Goal: Task Accomplishment & Management: Complete application form

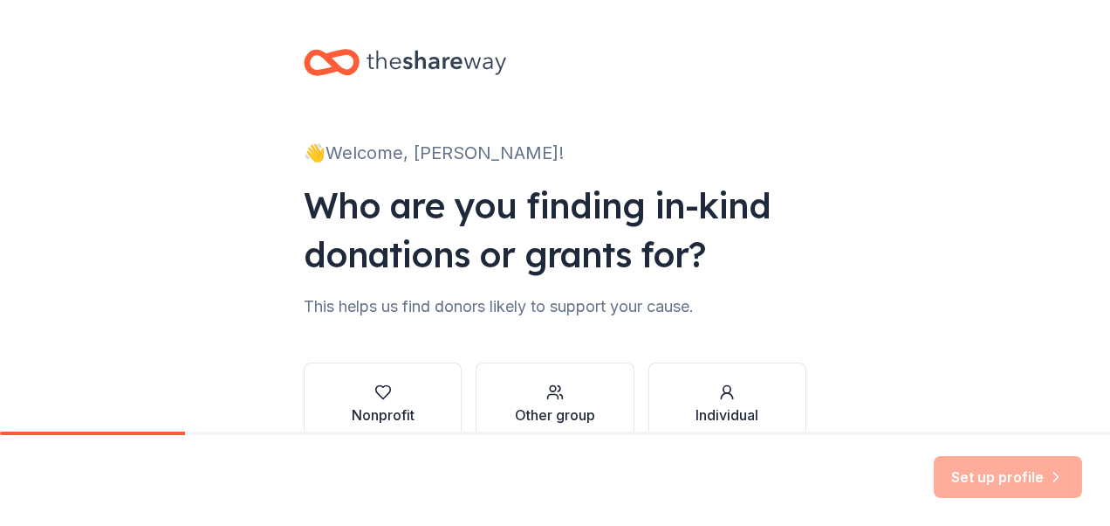
scroll to position [99, 0]
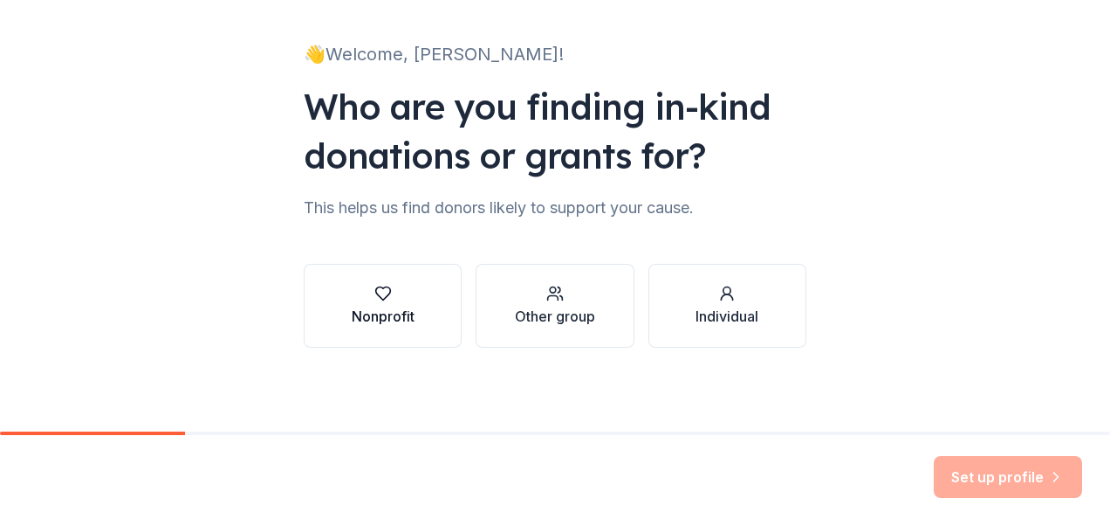
click at [358, 326] on div "Nonprofit" at bounding box center [383, 316] width 63 height 21
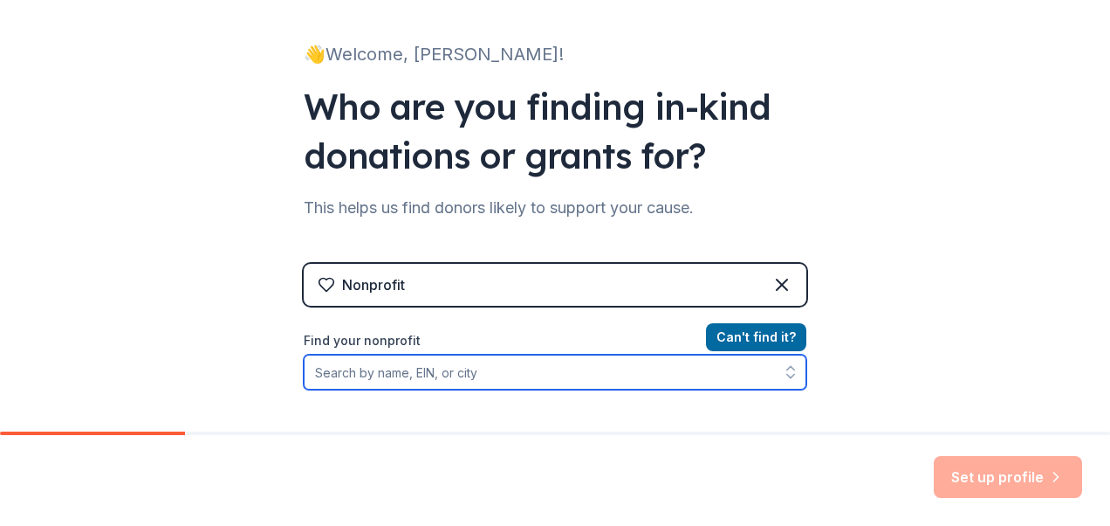
click at [381, 379] on input "Find your nonprofit" at bounding box center [555, 371] width 503 height 35
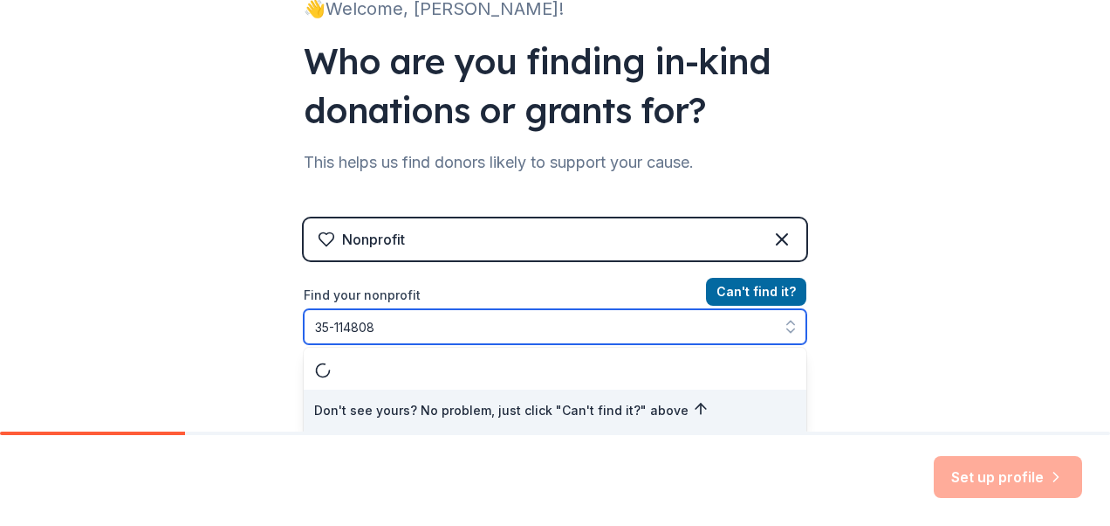
type input "[US_EMPLOYER_IDENTIFICATION_NUMBER]"
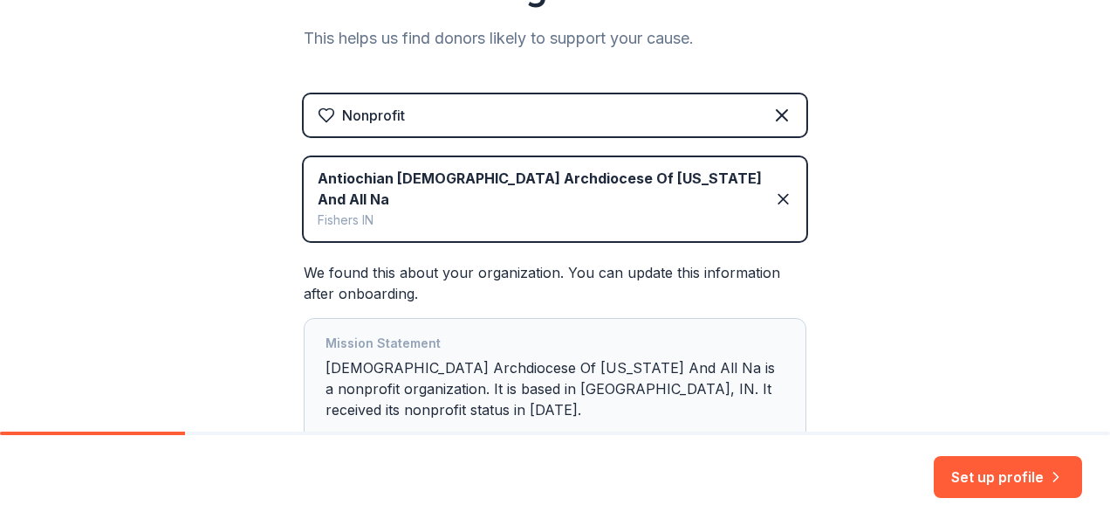
scroll to position [396, 0]
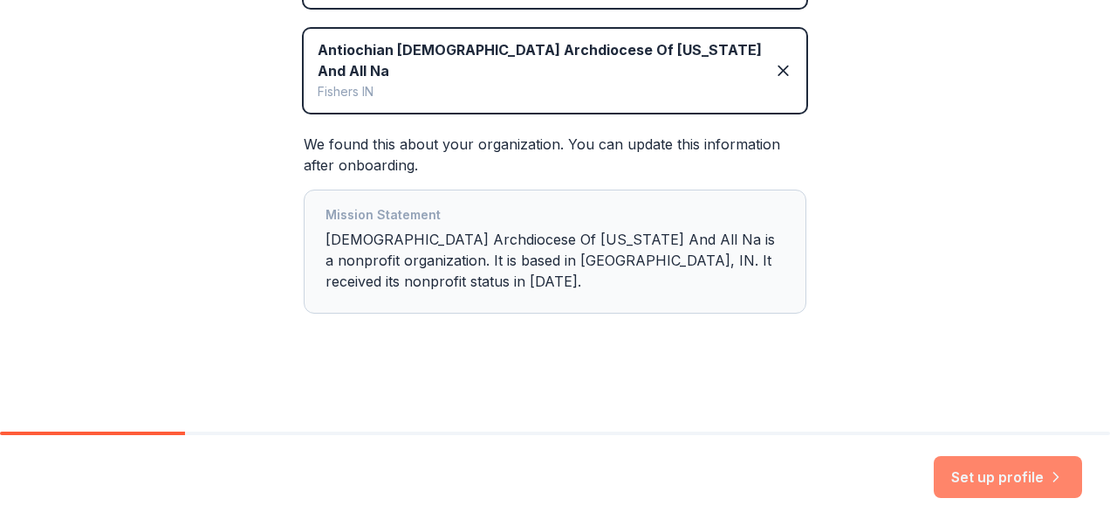
click at [978, 480] on button "Set up profile" at bounding box center [1008, 477] width 148 height 42
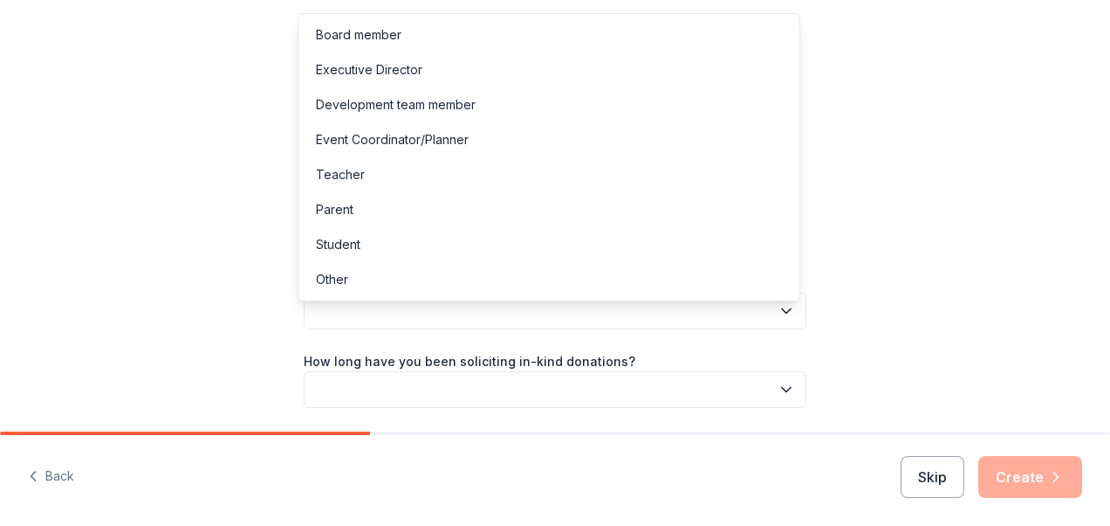
click at [663, 329] on button "button" at bounding box center [555, 310] width 503 height 37
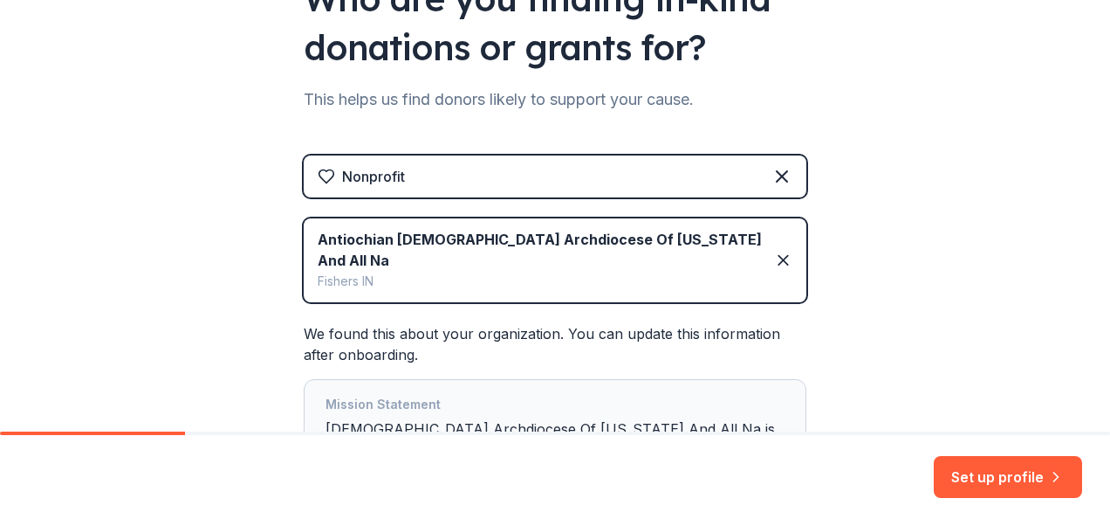
scroll to position [208, 0]
click at [382, 180] on div "Nonprofit" at bounding box center [373, 175] width 63 height 21
click at [415, 283] on div "Fishers IN" at bounding box center [546, 280] width 457 height 21
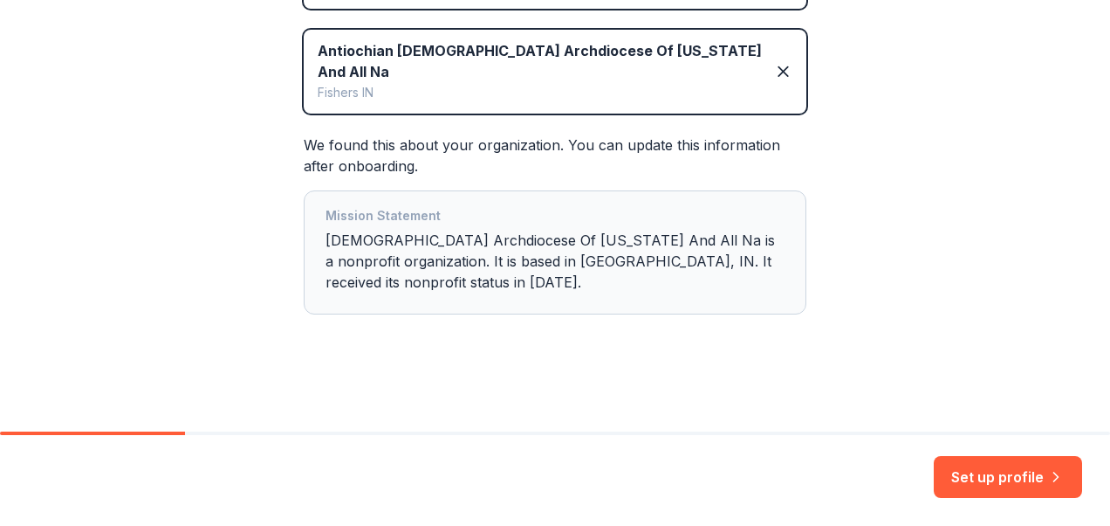
scroll to position [396, 0]
click at [997, 468] on button "Set up profile" at bounding box center [1008, 477] width 148 height 42
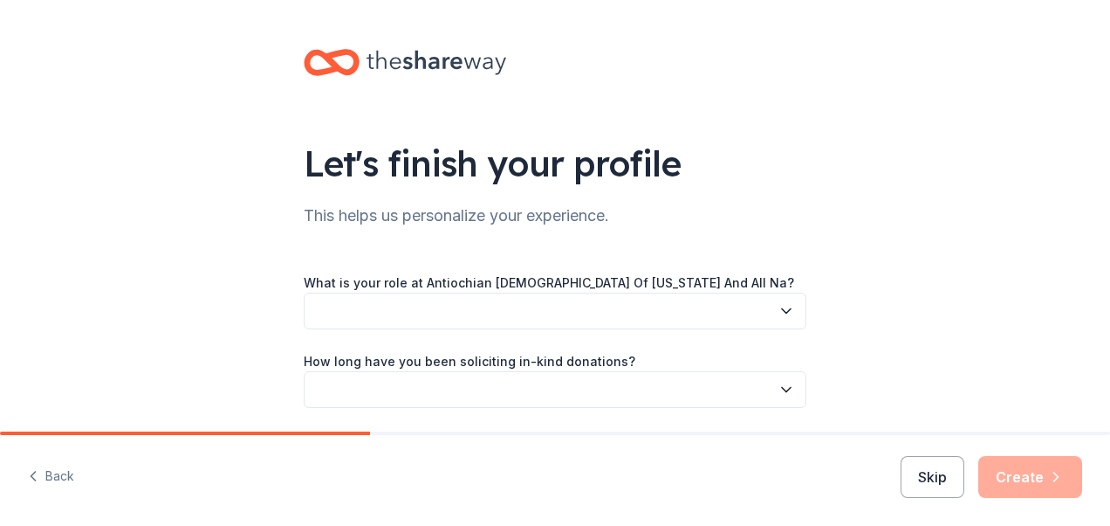
scroll to position [135, 0]
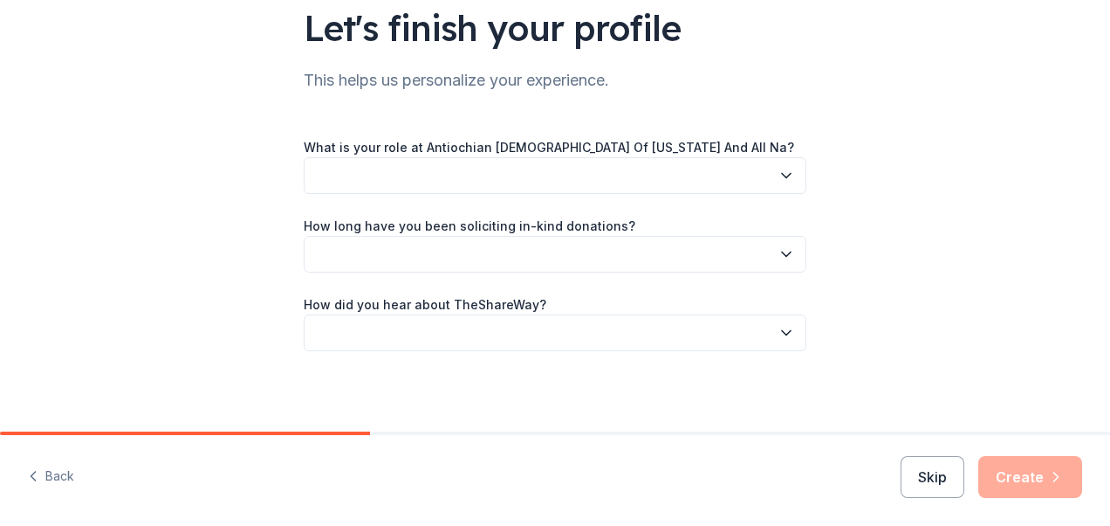
click at [642, 187] on button "button" at bounding box center [555, 175] width 503 height 37
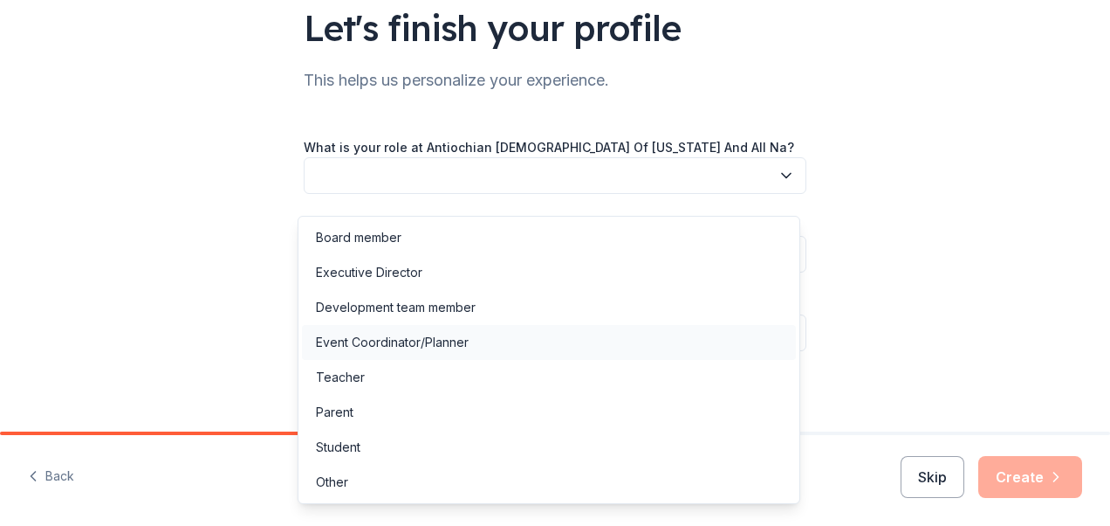
click at [441, 340] on div "Event Coordinator/Planner" at bounding box center [392, 342] width 153 height 21
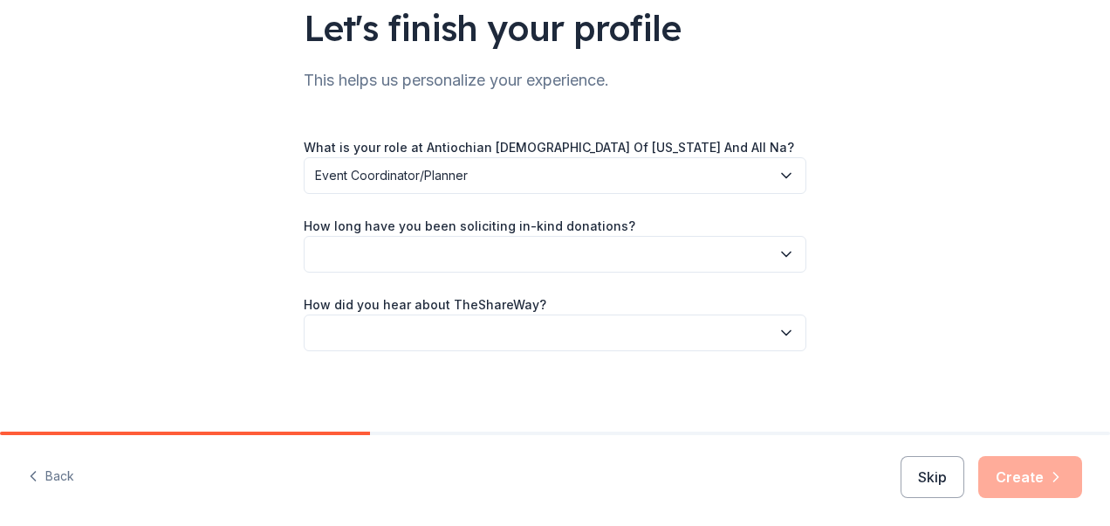
click at [460, 269] on button "button" at bounding box center [555, 254] width 503 height 37
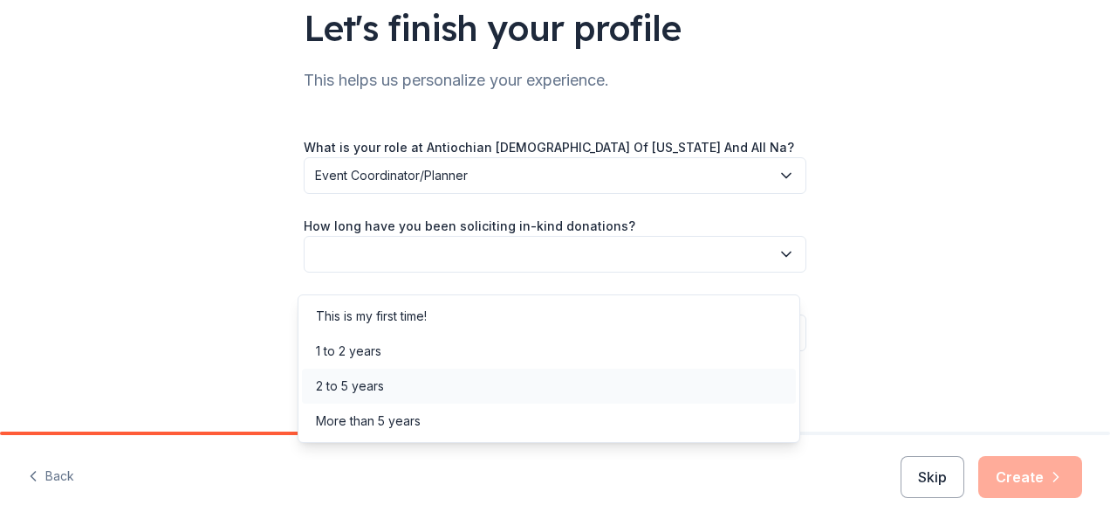
click at [412, 378] on div "2 to 5 years" at bounding box center [549, 385] width 494 height 35
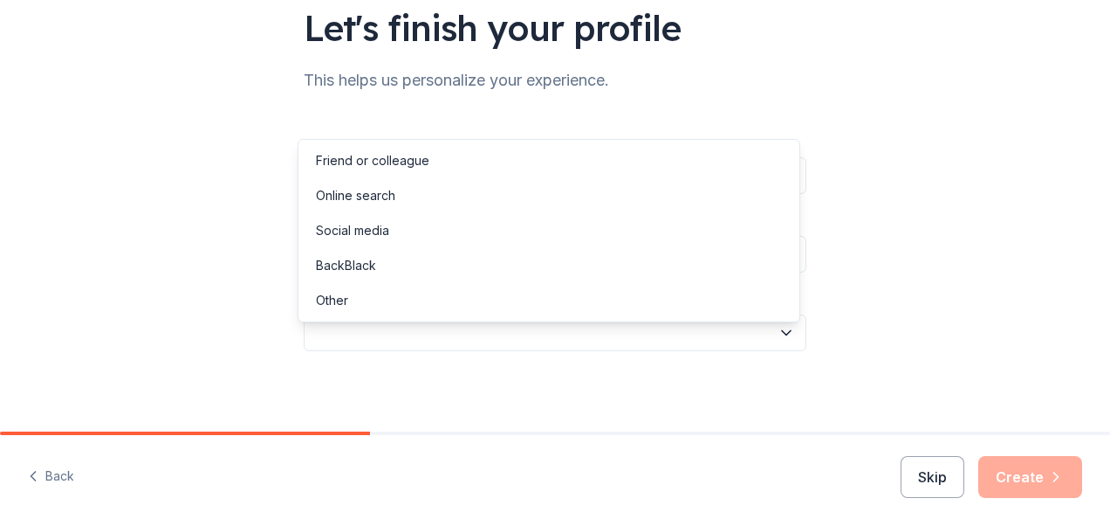
click at [419, 351] on button "button" at bounding box center [555, 332] width 503 height 37
click at [356, 302] on div "Other" at bounding box center [549, 300] width 494 height 35
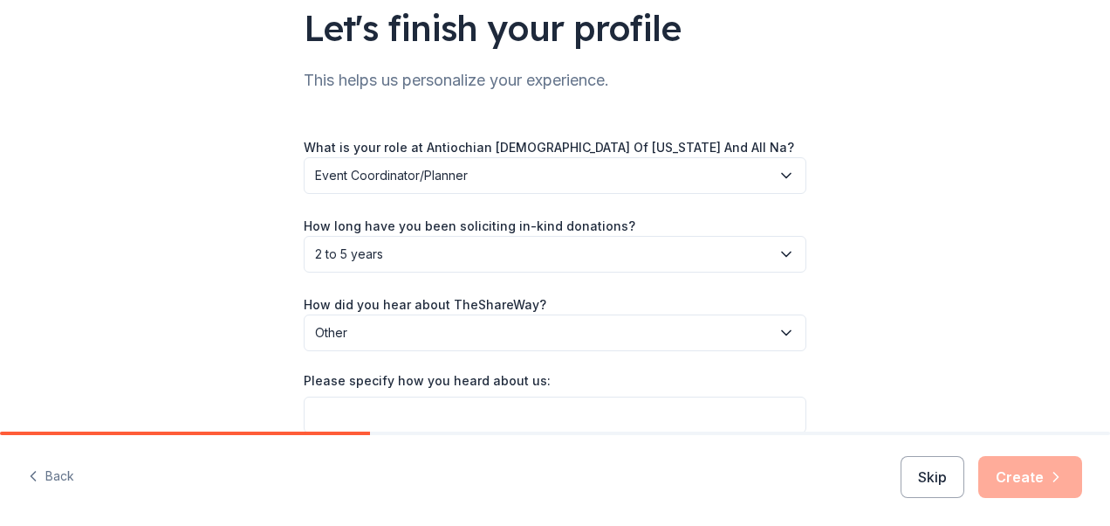
scroll to position [234, 0]
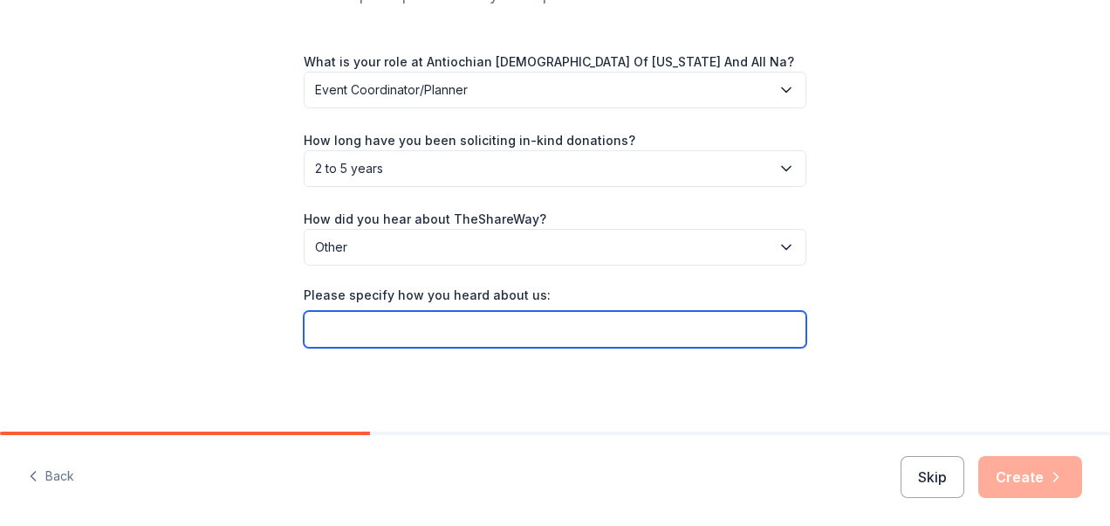
click at [524, 328] on input "Please specify how you heard about us:" at bounding box center [555, 329] width 503 height 37
type input "givebutter"
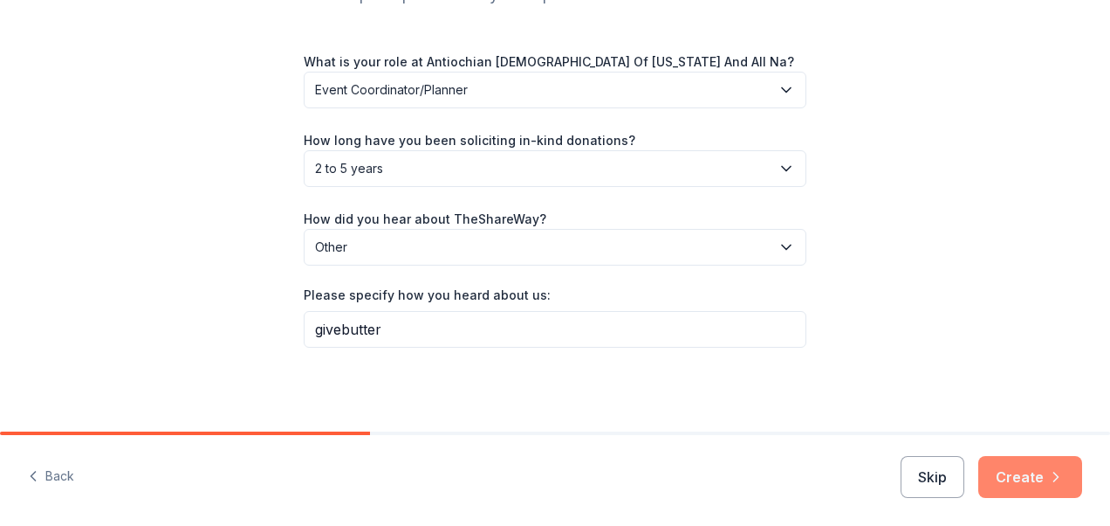
click at [1035, 470] on button "Create" at bounding box center [1031, 477] width 104 height 42
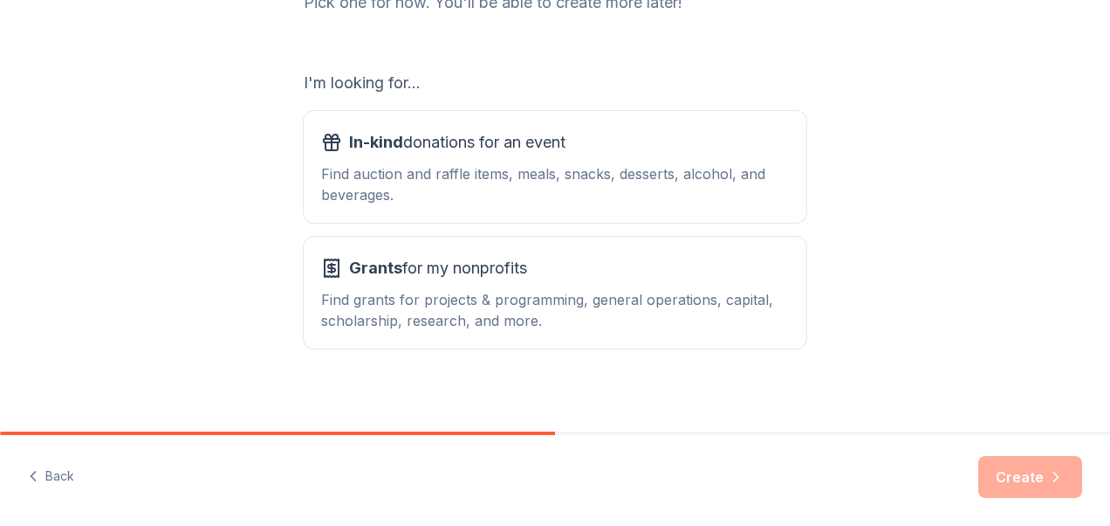
scroll to position [265, 0]
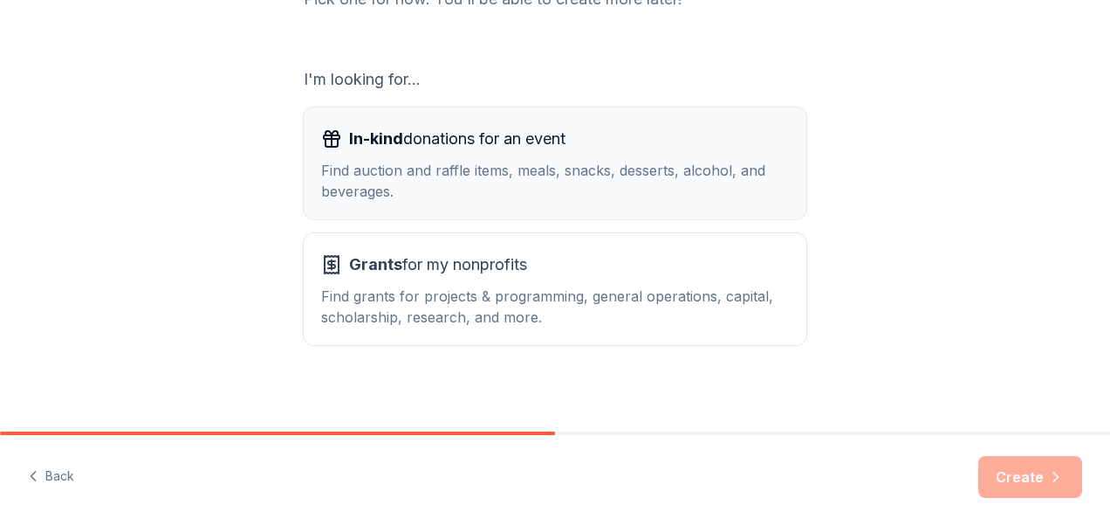
click at [526, 161] on div "Find auction and raffle items, meals, snacks, desserts, alcohol, and beverages." at bounding box center [555, 181] width 468 height 42
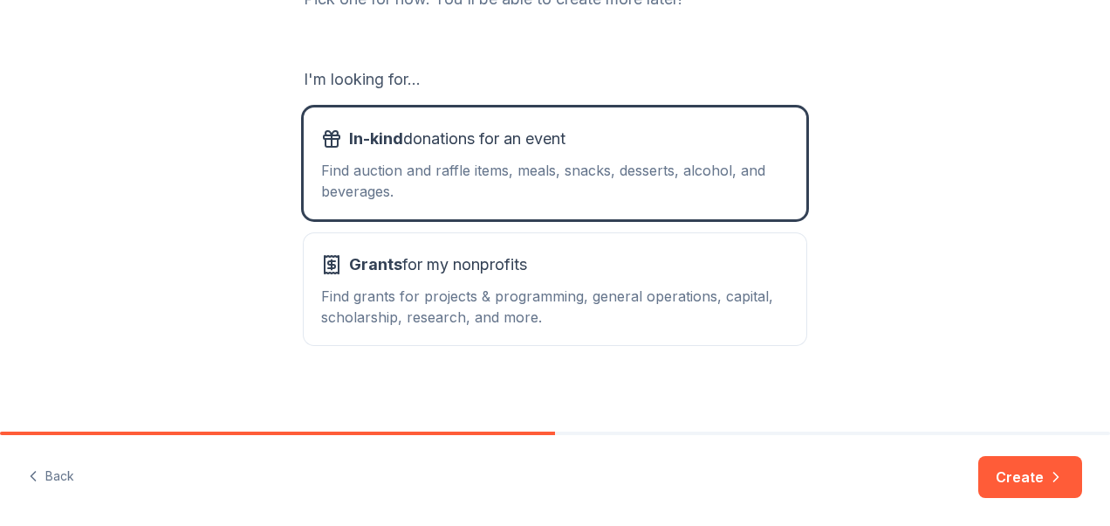
click at [524, 366] on div "What type of support are you seeking? Pick one for now. You'll be able to creat…" at bounding box center [555, 87] width 559 height 705
click at [1015, 473] on button "Create" at bounding box center [1031, 477] width 104 height 42
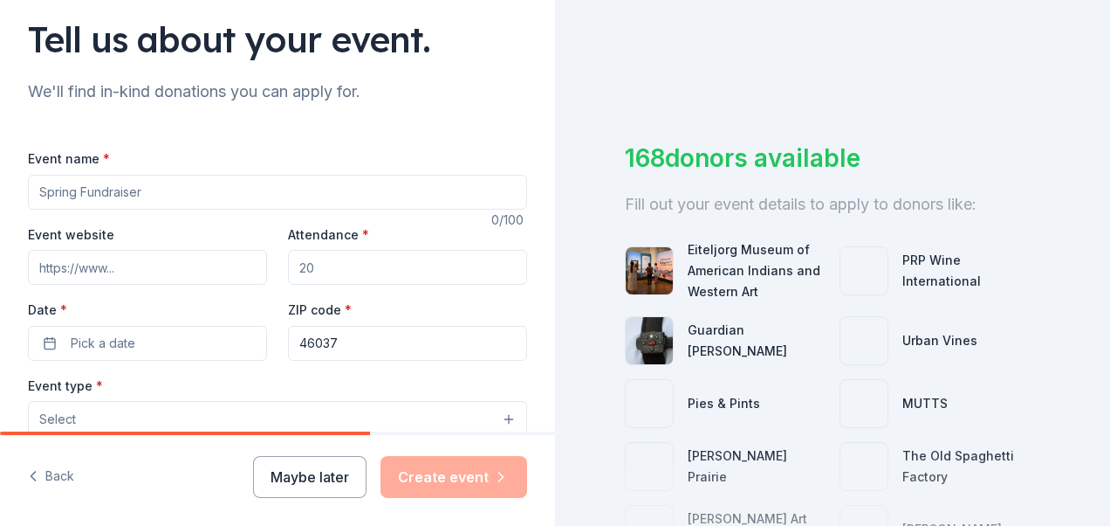
scroll to position [125, 0]
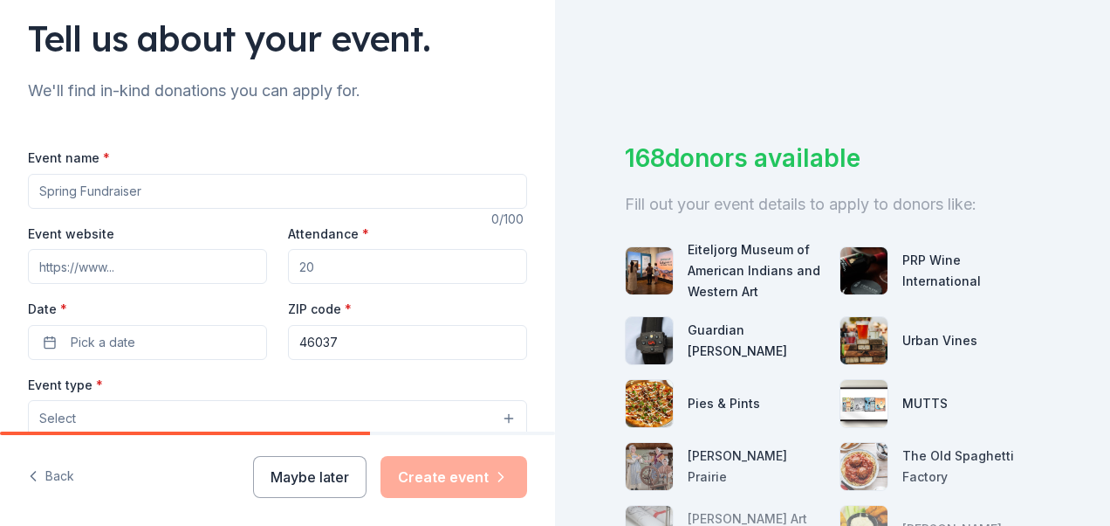
click at [180, 187] on input "Event name *" at bounding box center [277, 191] width 499 height 35
type input "[DEMOGRAPHIC_DATA][PERSON_NAME]- Middle Eastern Festival- Silent Auction"
click at [163, 274] on input "Event website" at bounding box center [147, 266] width 239 height 35
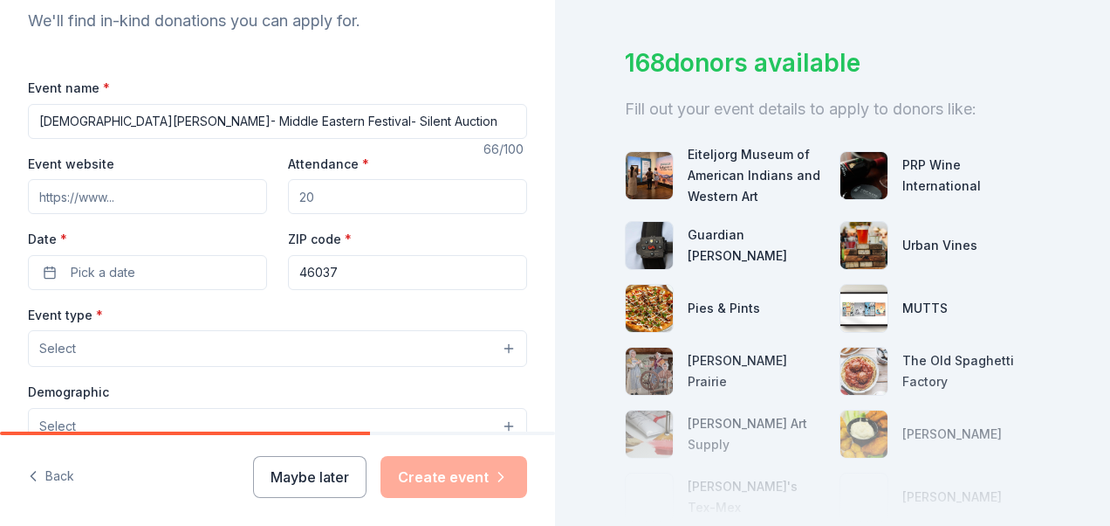
scroll to position [44, 0]
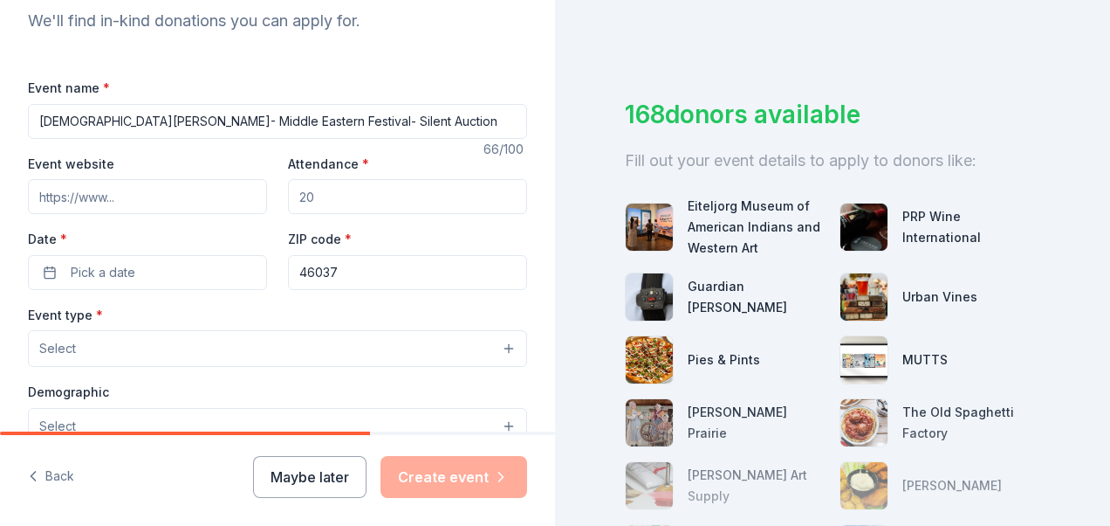
click at [166, 196] on input "Event website" at bounding box center [147, 196] width 239 height 35
paste input "[URL][DOMAIN_NAME]"
type input "[URL][DOMAIN_NAME]"
click at [317, 204] on input "Attendance *" at bounding box center [407, 196] width 239 height 35
click at [340, 194] on input "Attendance *" at bounding box center [407, 196] width 239 height 35
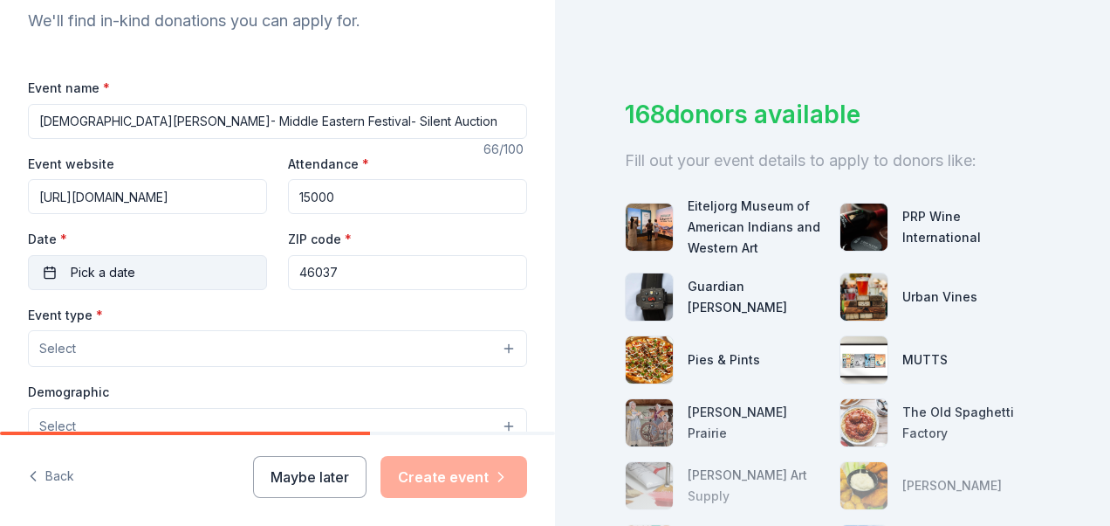
type input "15000"
click at [180, 277] on button "Pick a date" at bounding box center [147, 272] width 239 height 35
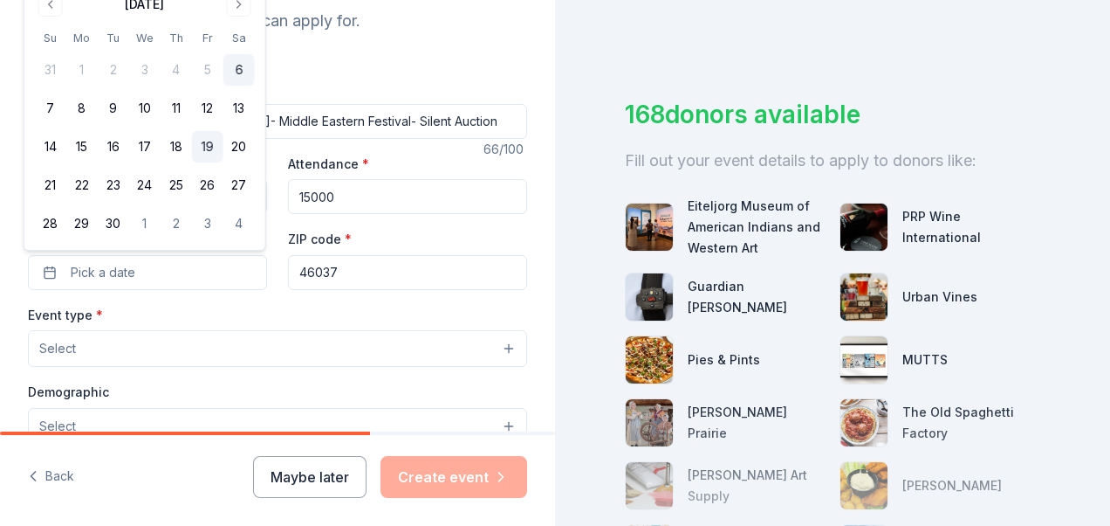
click at [217, 143] on button "19" at bounding box center [207, 146] width 31 height 31
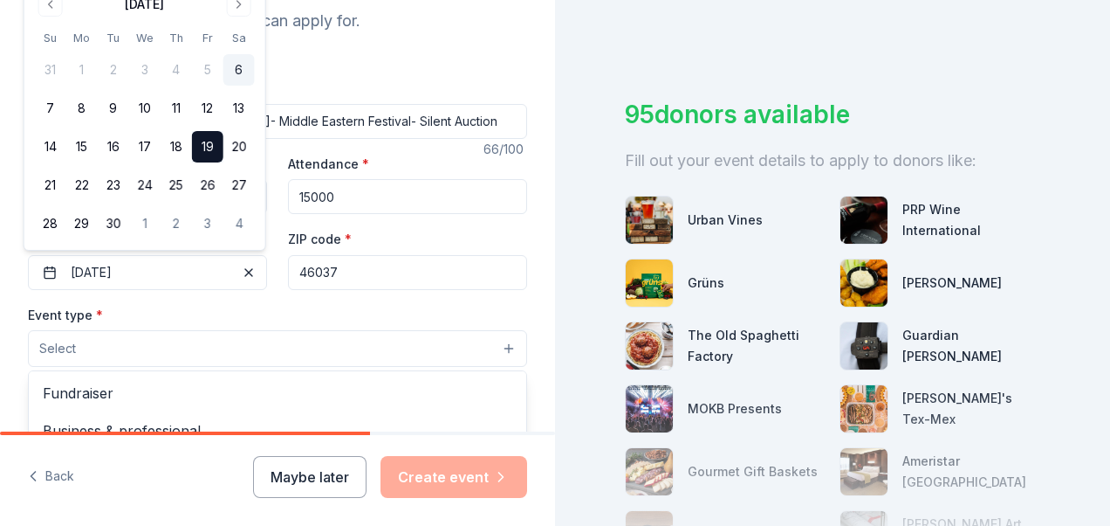
click at [242, 345] on button "Select" at bounding box center [277, 348] width 499 height 37
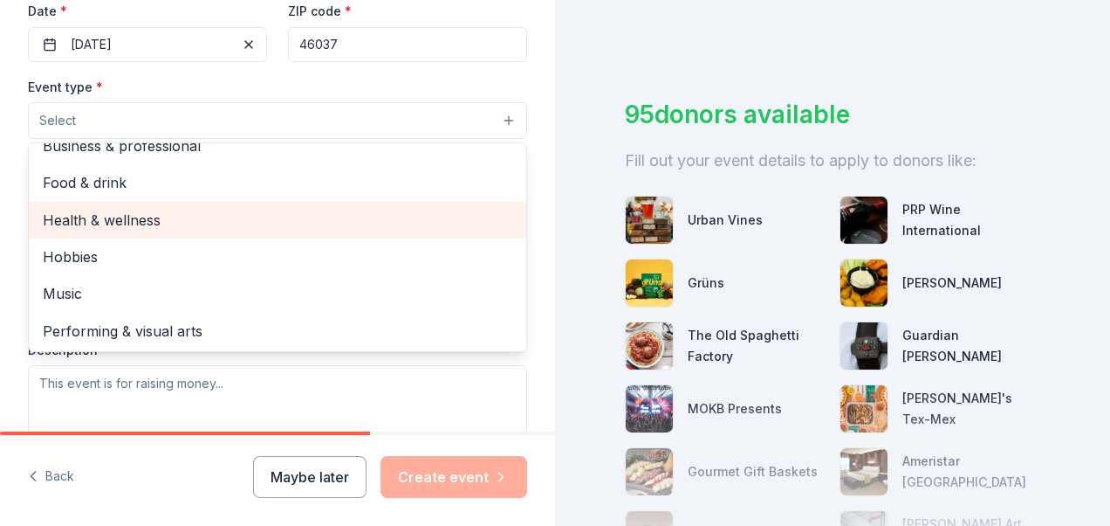
scroll to position [0, 0]
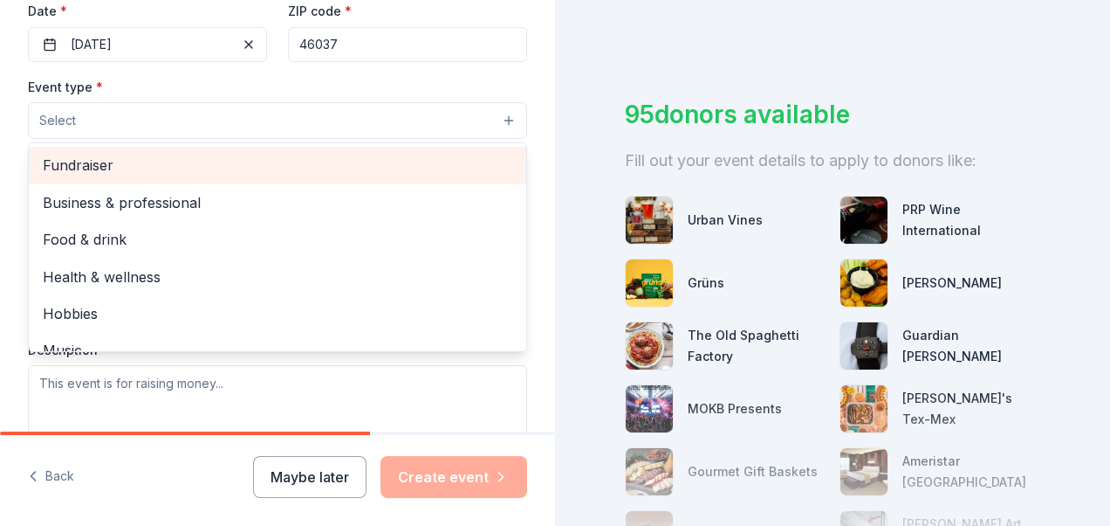
click at [164, 157] on span "Fundraiser" at bounding box center [278, 165] width 470 height 23
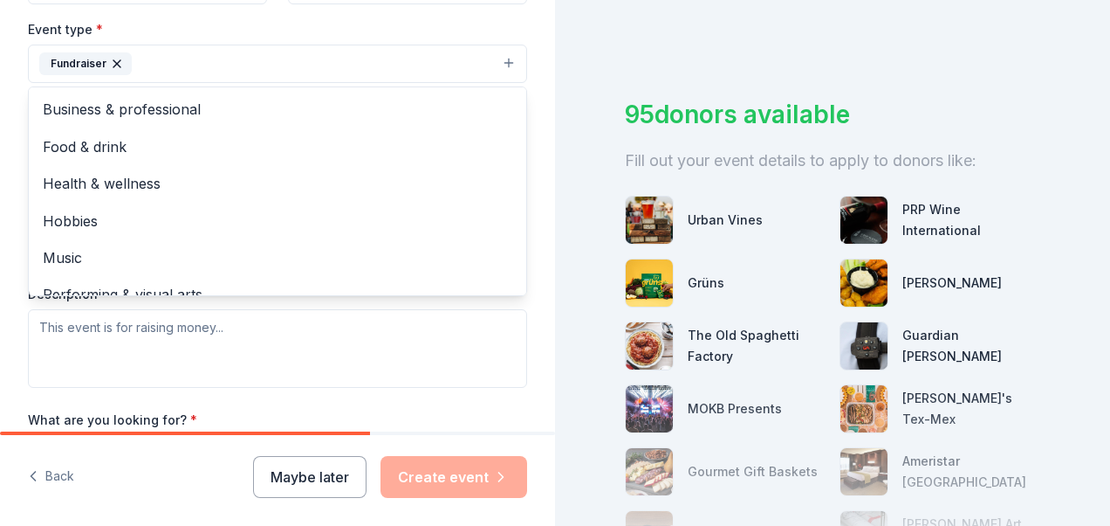
scroll to position [481, 0]
click at [361, 335] on div "Event type * Fundraiser Business & professional Food & drink Health & wellness …" at bounding box center [277, 201] width 499 height 369
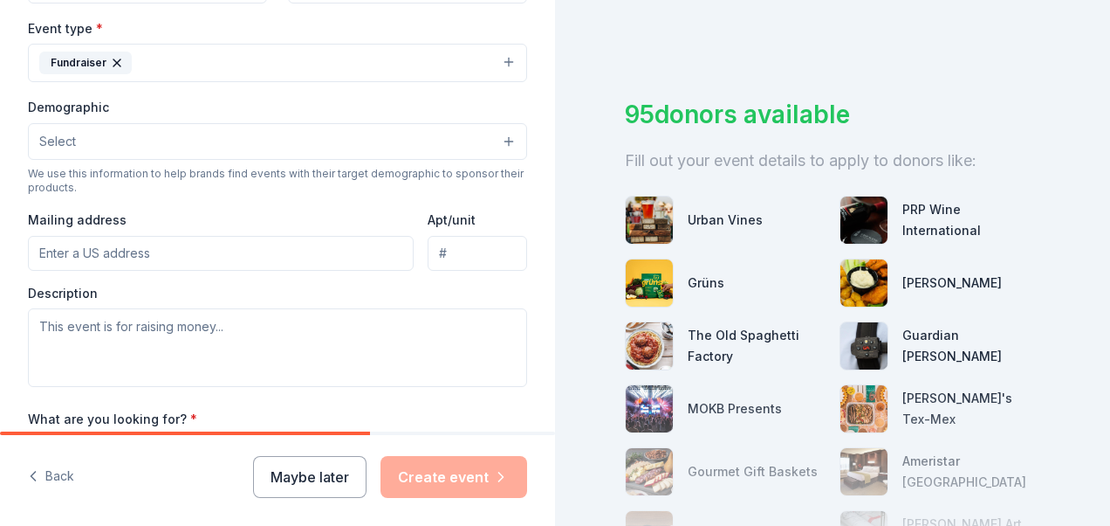
click at [259, 250] on input "Mailing address" at bounding box center [221, 253] width 386 height 35
type input "[STREET_ADDRESS]"
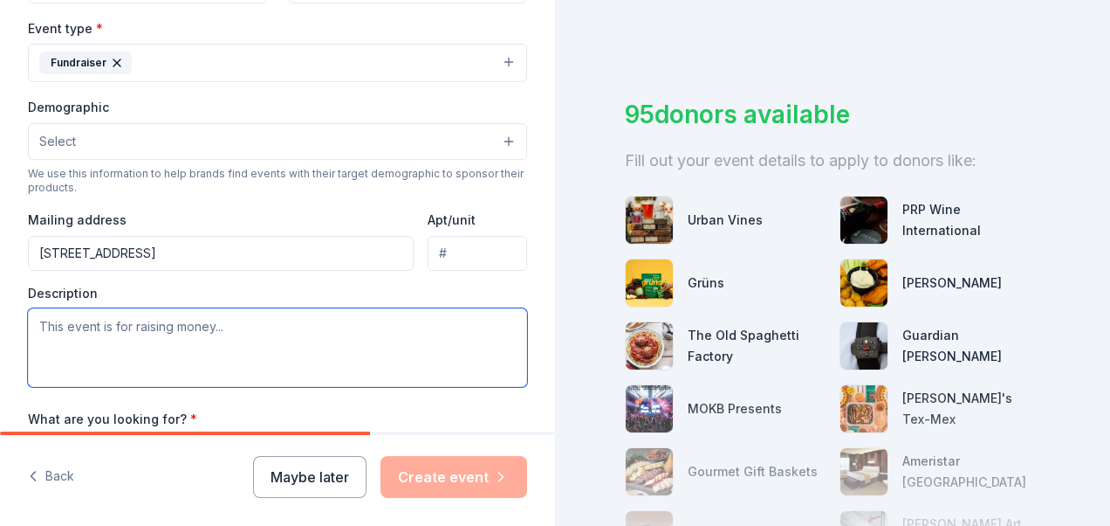
click at [313, 318] on textarea at bounding box center [277, 347] width 499 height 79
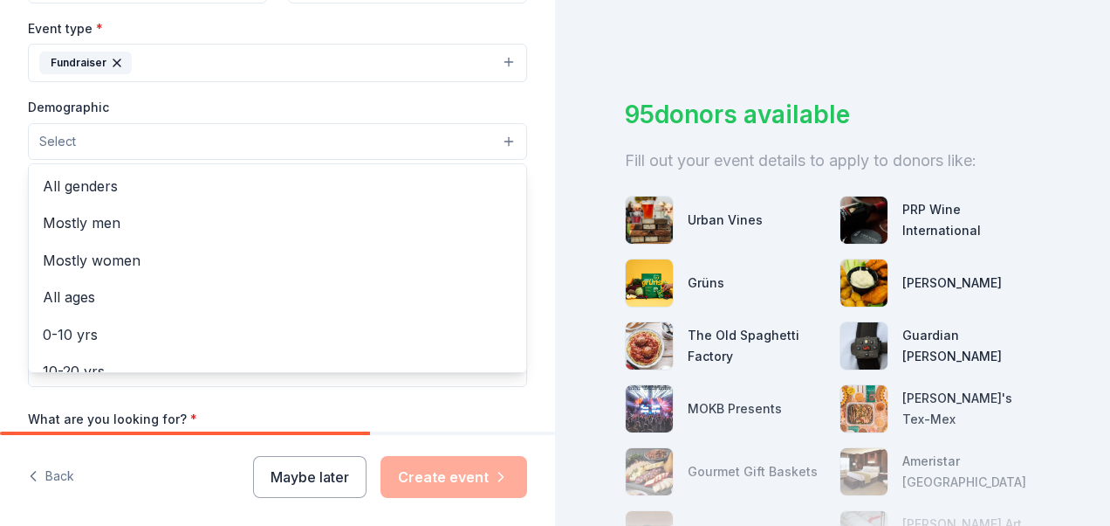
click at [325, 129] on button "Select" at bounding box center [277, 141] width 499 height 37
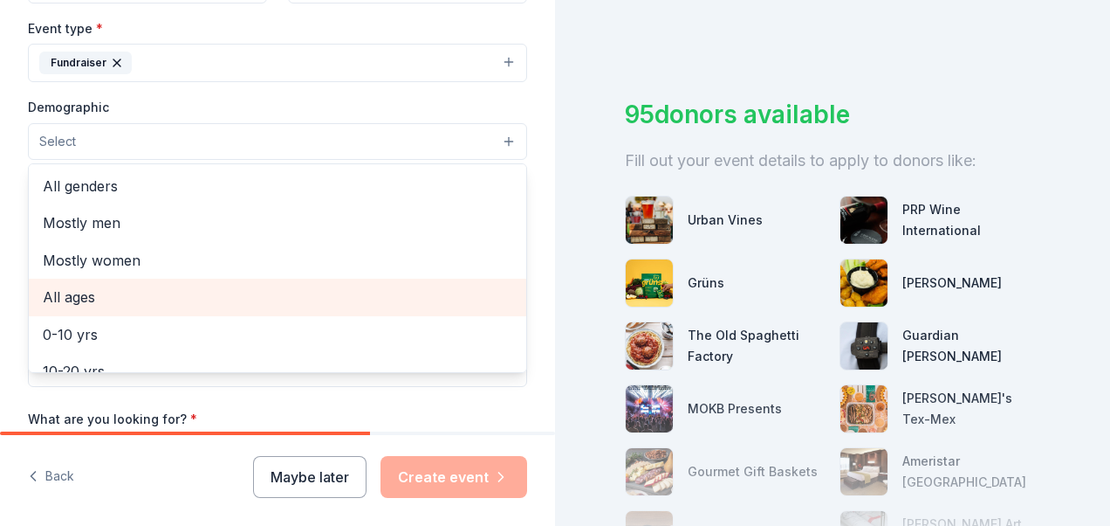
click at [218, 288] on span "All ages" at bounding box center [278, 296] width 470 height 23
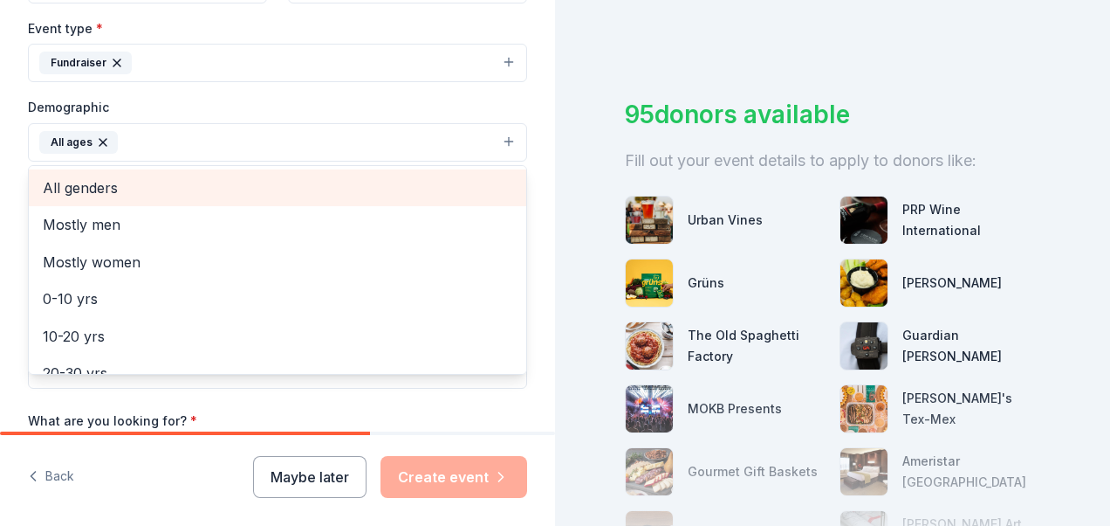
click at [85, 180] on span "All genders" at bounding box center [278, 187] width 470 height 23
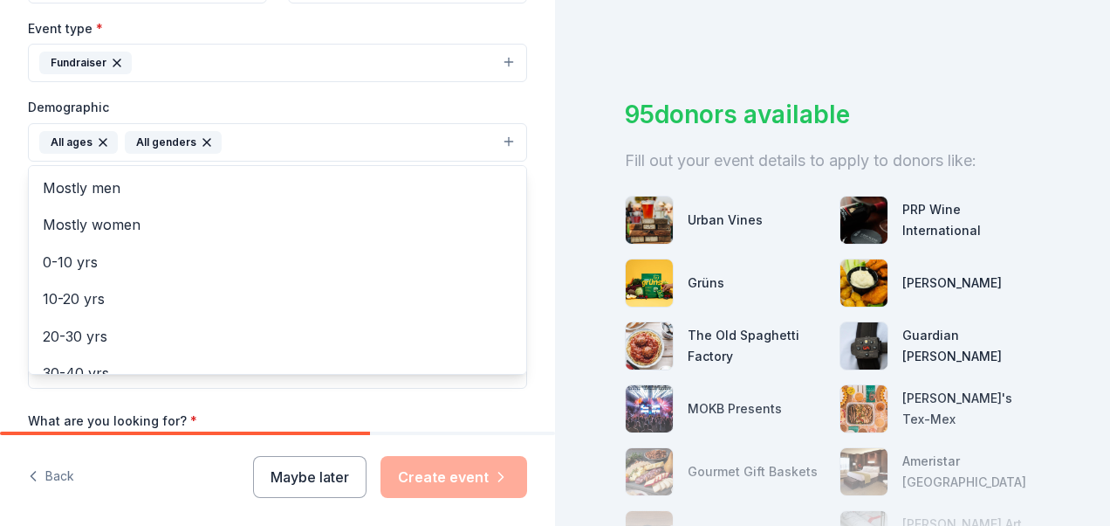
click at [11, 141] on div "Tell us about your event. We'll find in-kind donations you can apply for. Event…" at bounding box center [277, 101] width 555 height 1165
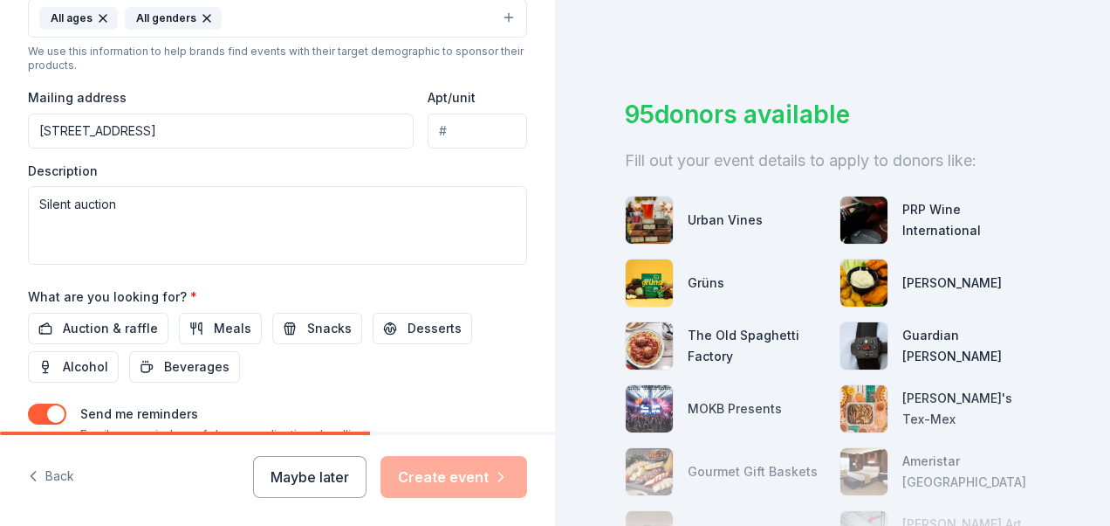
scroll to position [606, 0]
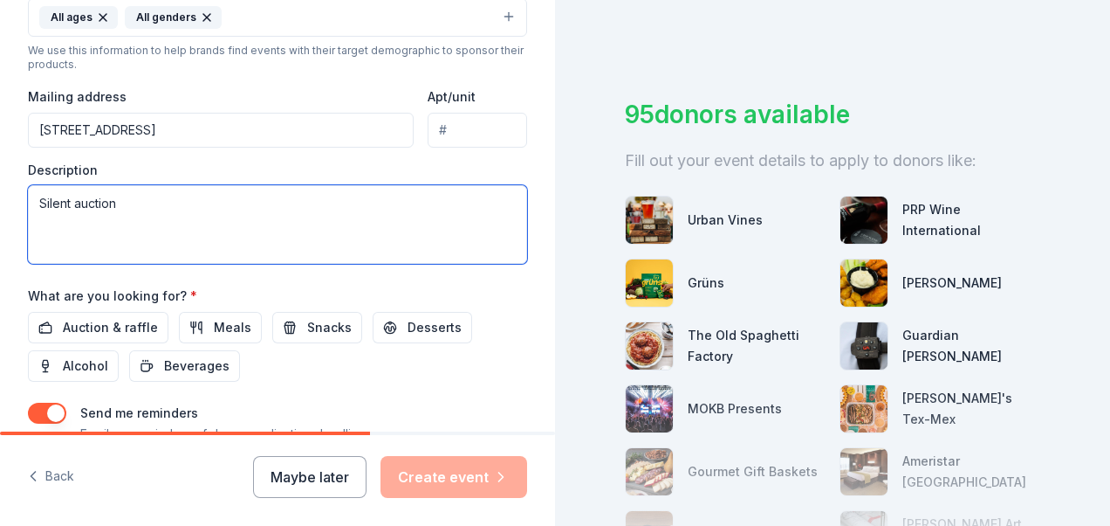
click at [143, 196] on textarea "Silent auction" at bounding box center [277, 224] width 499 height 79
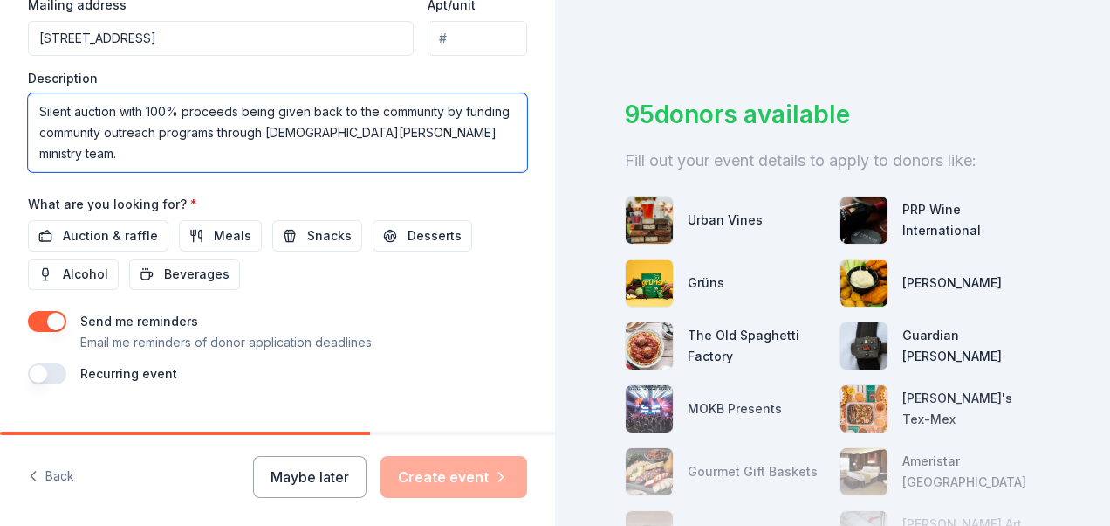
scroll to position [729, 0]
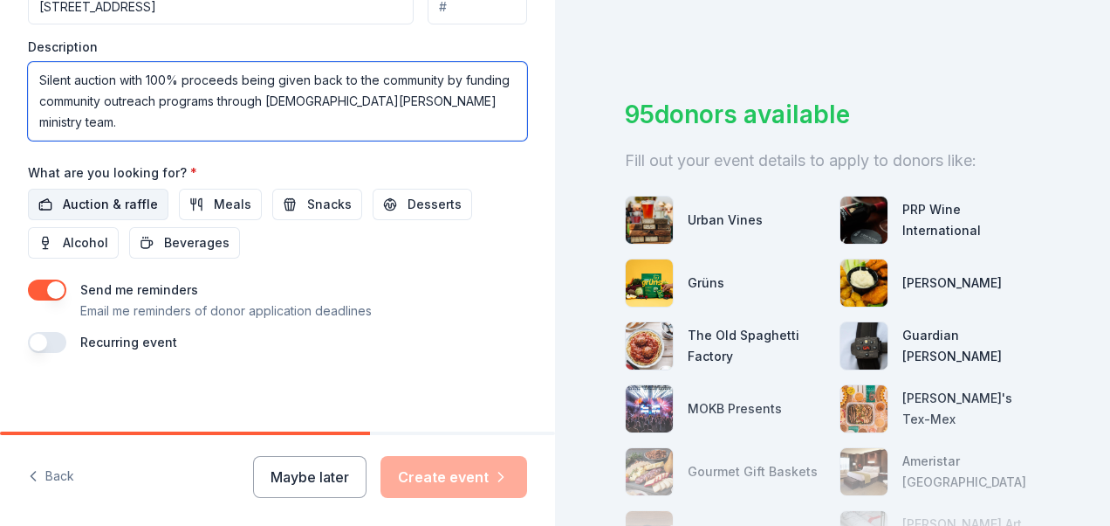
type textarea "Silent auction with 100% proceeds being given back to the community by funding …"
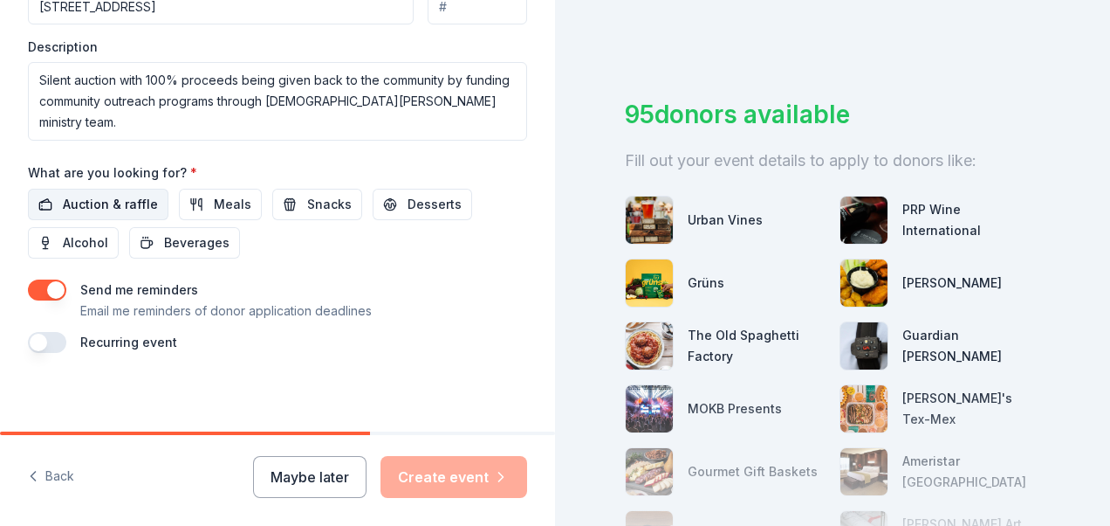
click at [126, 209] on span "Auction & raffle" at bounding box center [110, 204] width 95 height 21
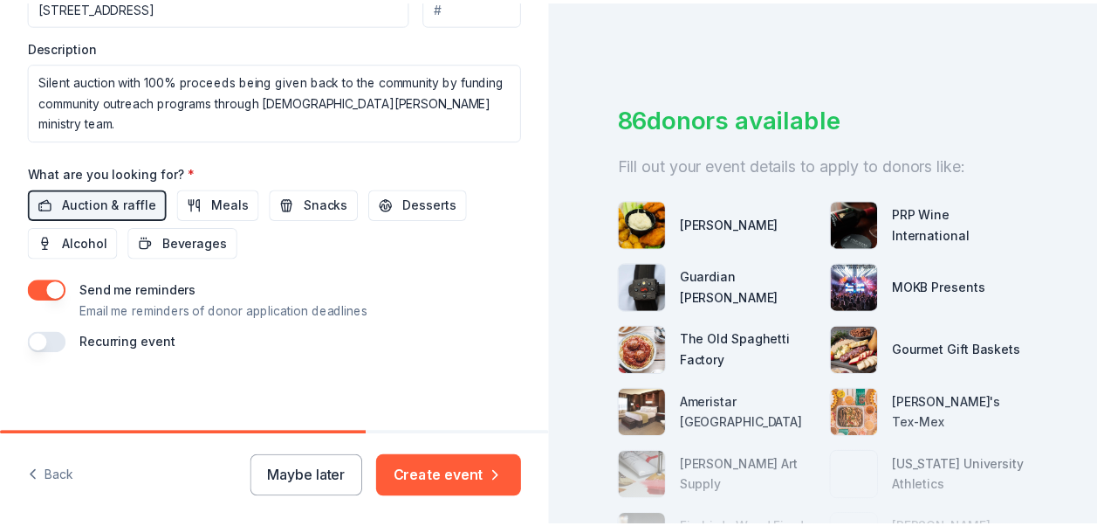
scroll to position [44, 0]
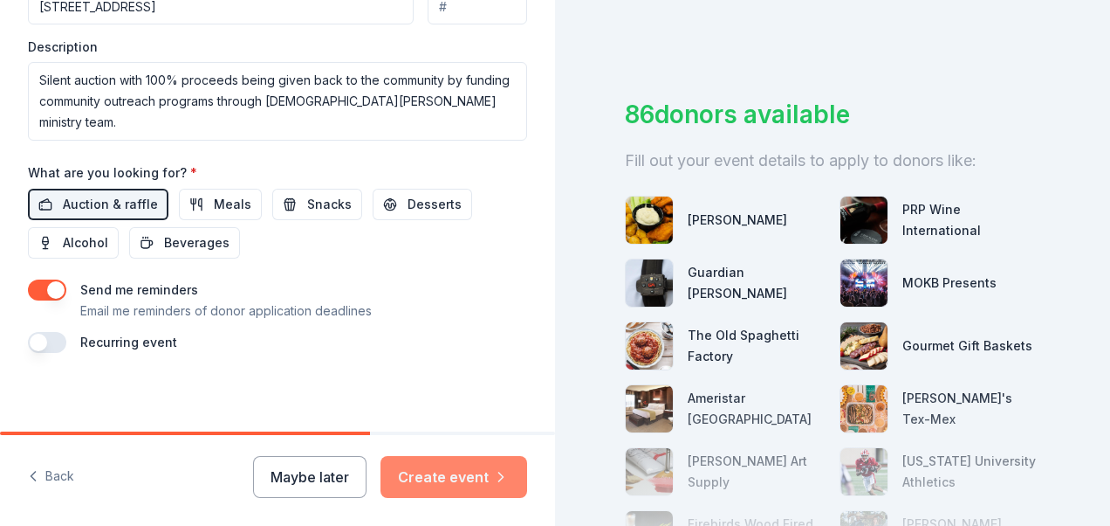
click at [430, 480] on button "Create event" at bounding box center [454, 477] width 147 height 42
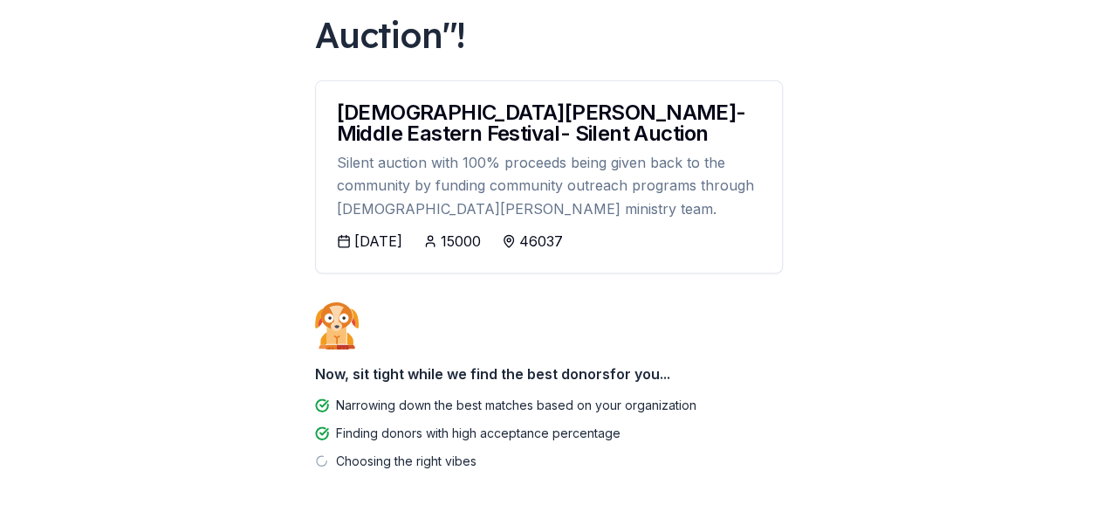
scroll to position [297, 0]
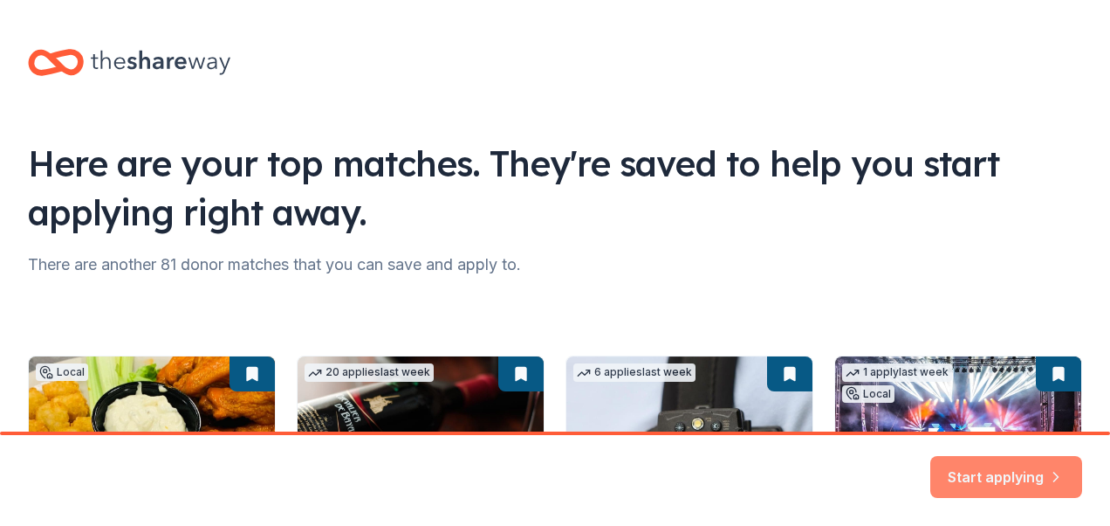
click at [1007, 464] on button "Start applying" at bounding box center [1007, 466] width 152 height 42
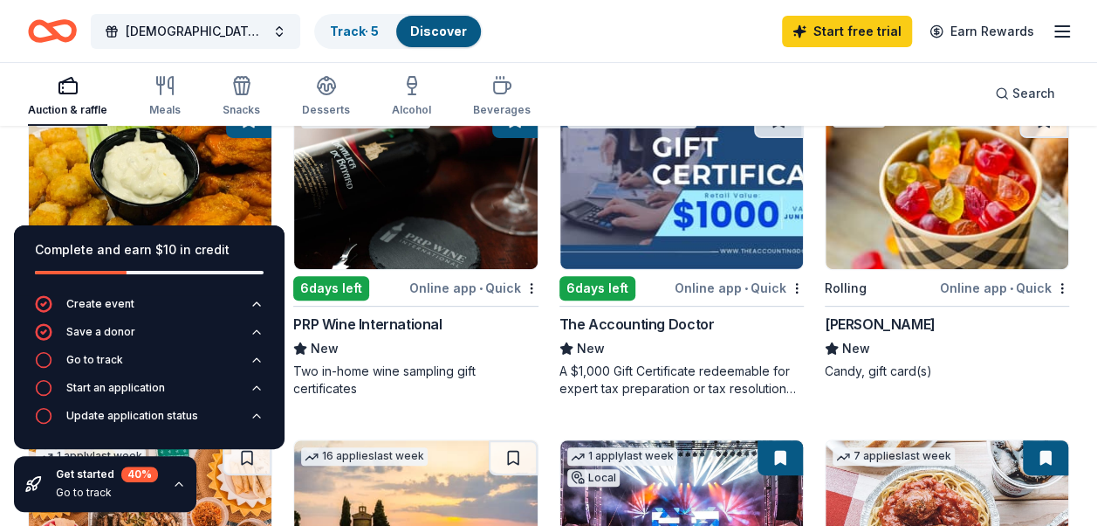
scroll to position [220, 0]
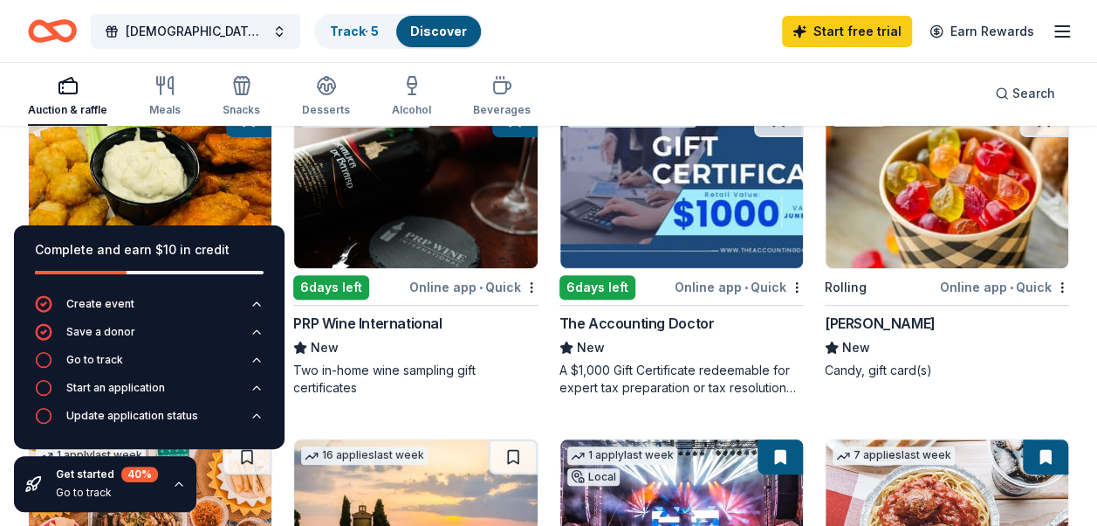
click at [615, 285] on div "6 days left" at bounding box center [598, 287] width 76 height 24
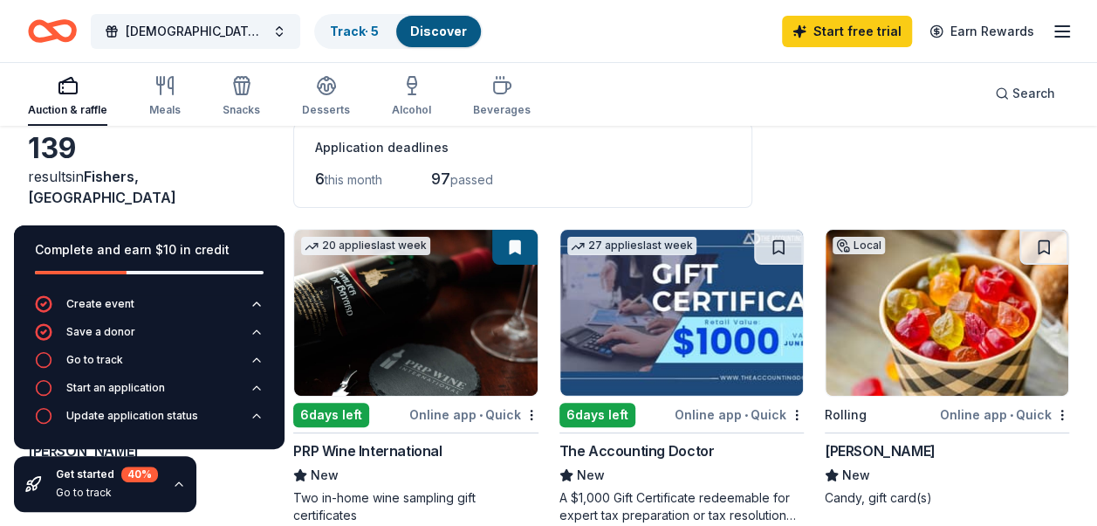
scroll to position [154, 0]
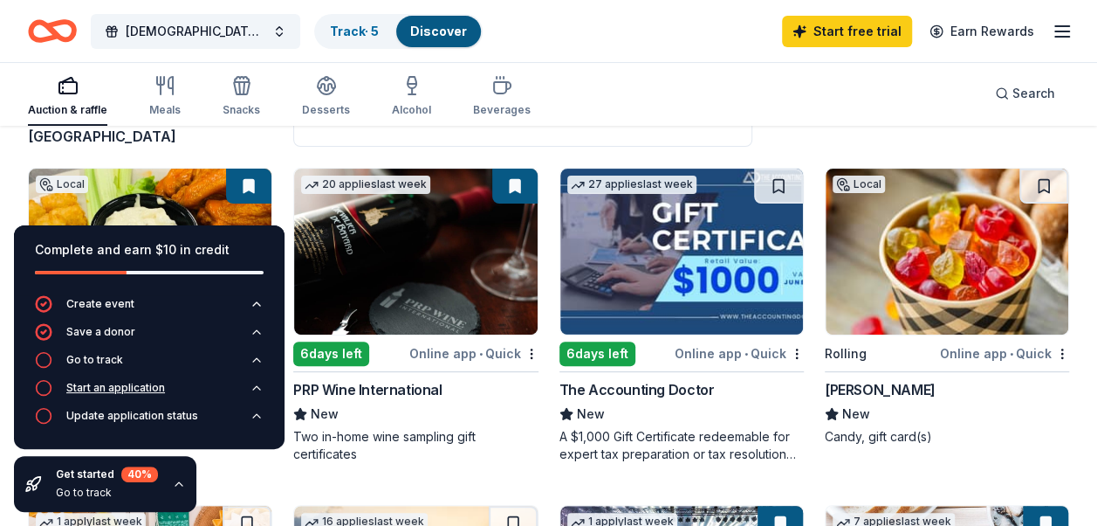
click at [145, 388] on div "Start an application" at bounding box center [115, 388] width 99 height 14
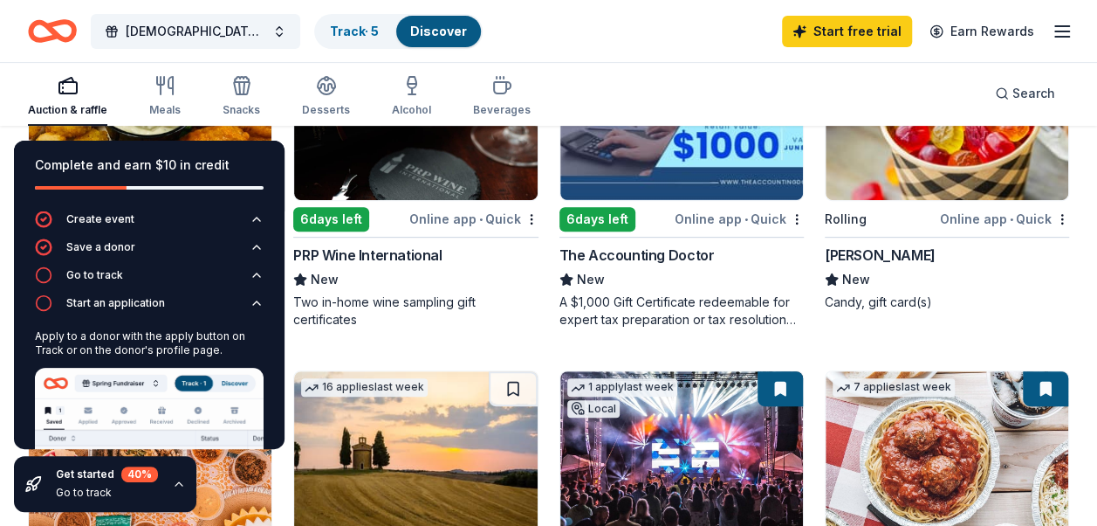
scroll to position [289, 0]
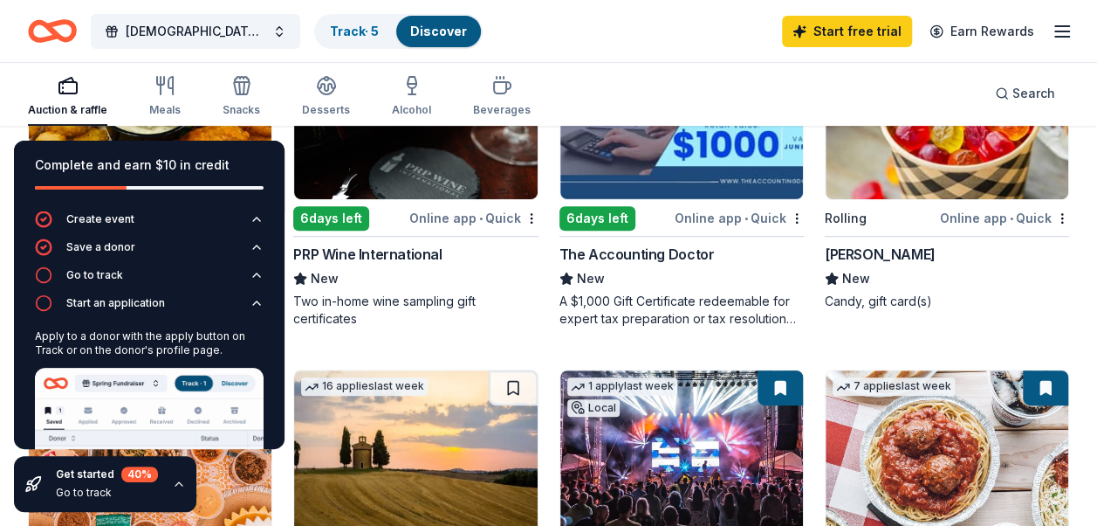
click at [172, 482] on icon "button" at bounding box center [179, 484] width 14 height 14
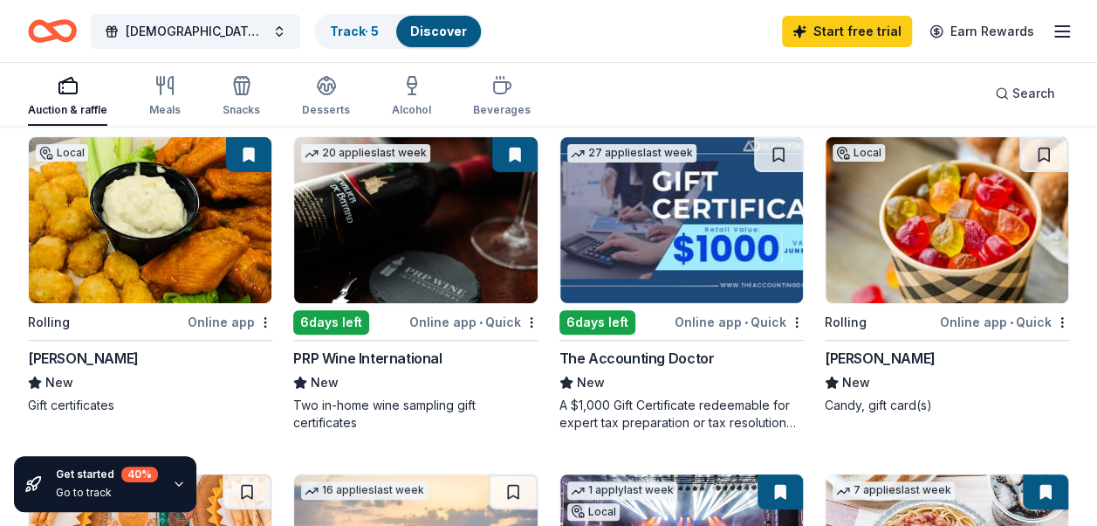
scroll to position [184, 0]
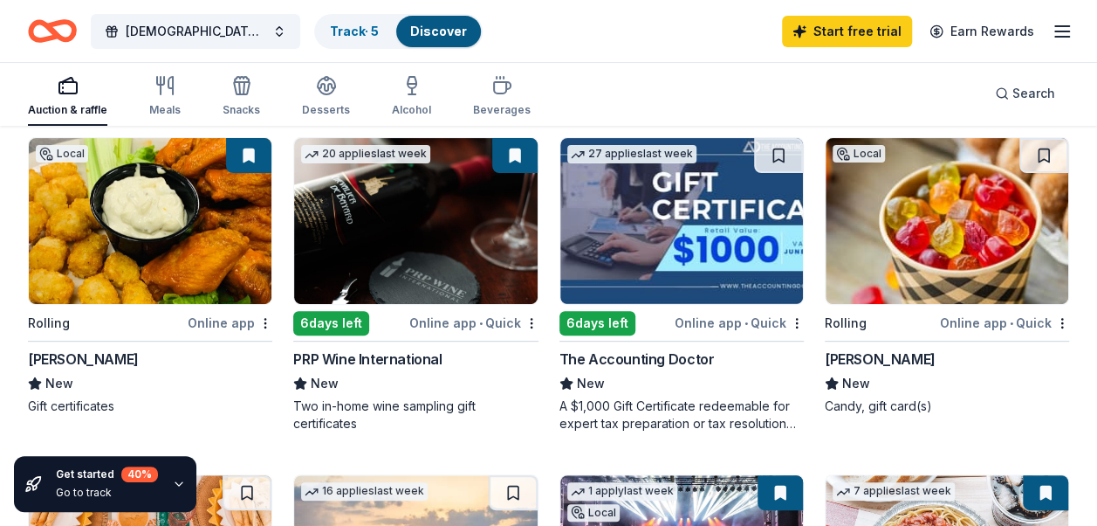
click at [145, 230] on img at bounding box center [150, 221] width 243 height 166
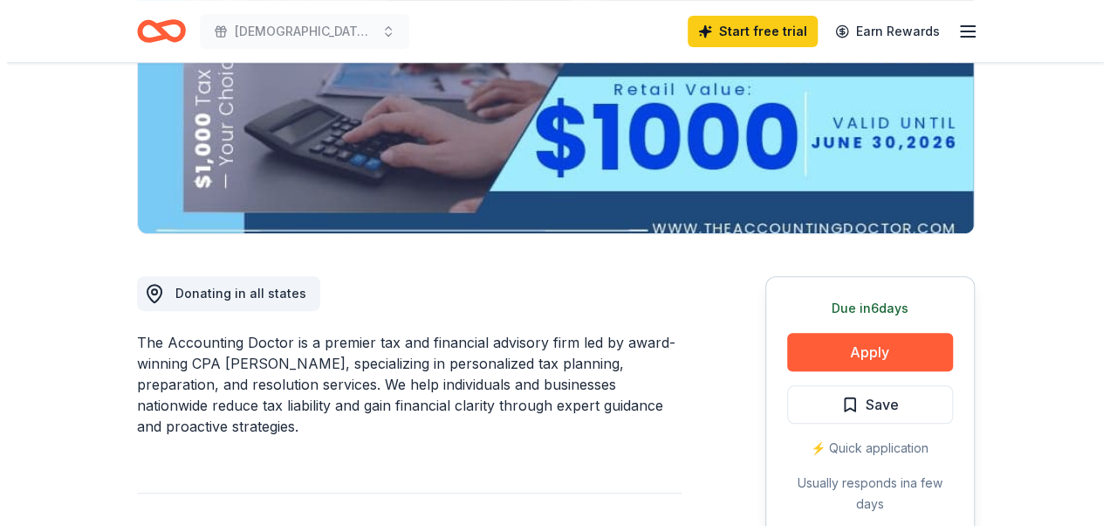
scroll to position [297, 0]
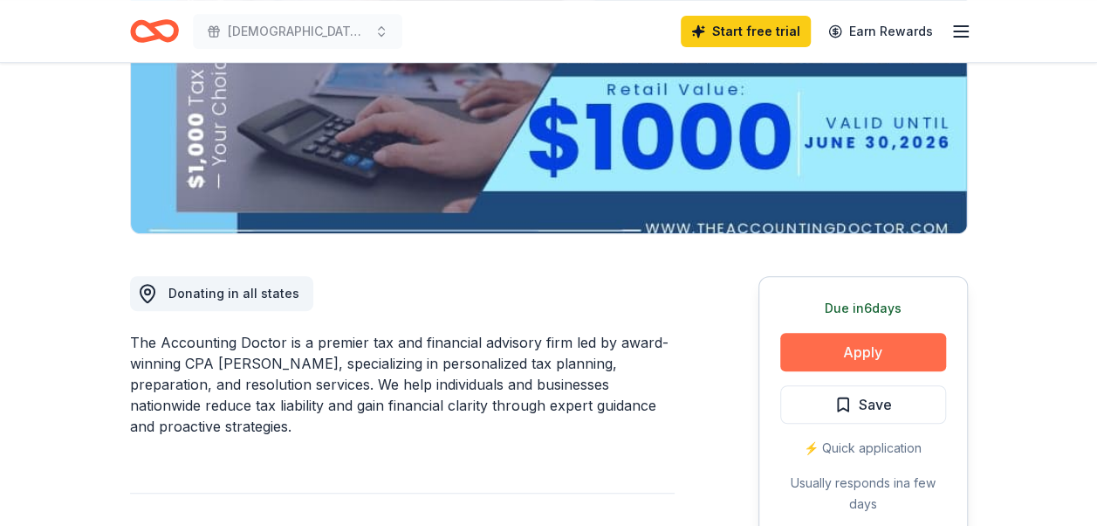
click at [885, 353] on button "Apply" at bounding box center [863, 352] width 166 height 38
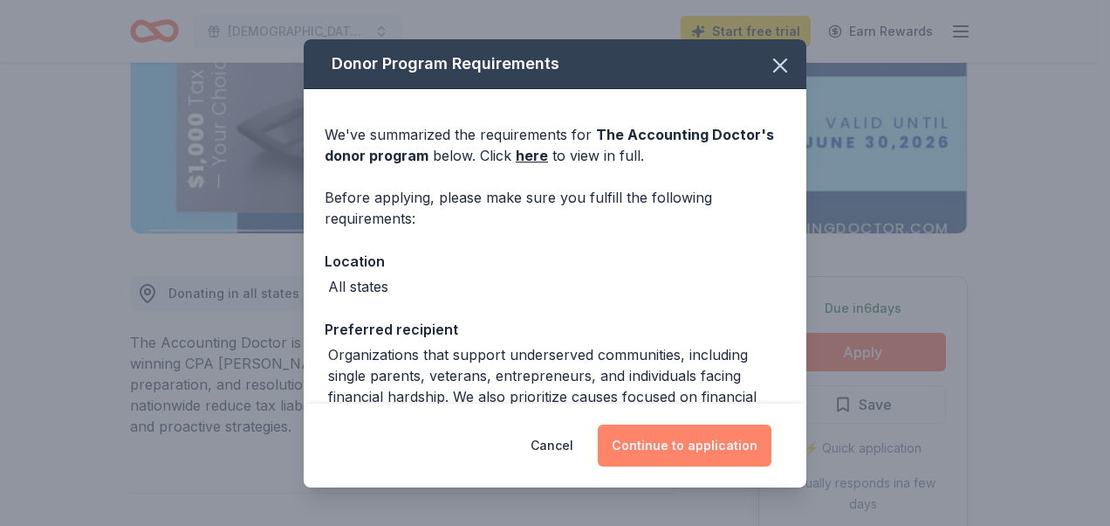
click at [705, 449] on button "Continue to application" at bounding box center [685, 445] width 174 height 42
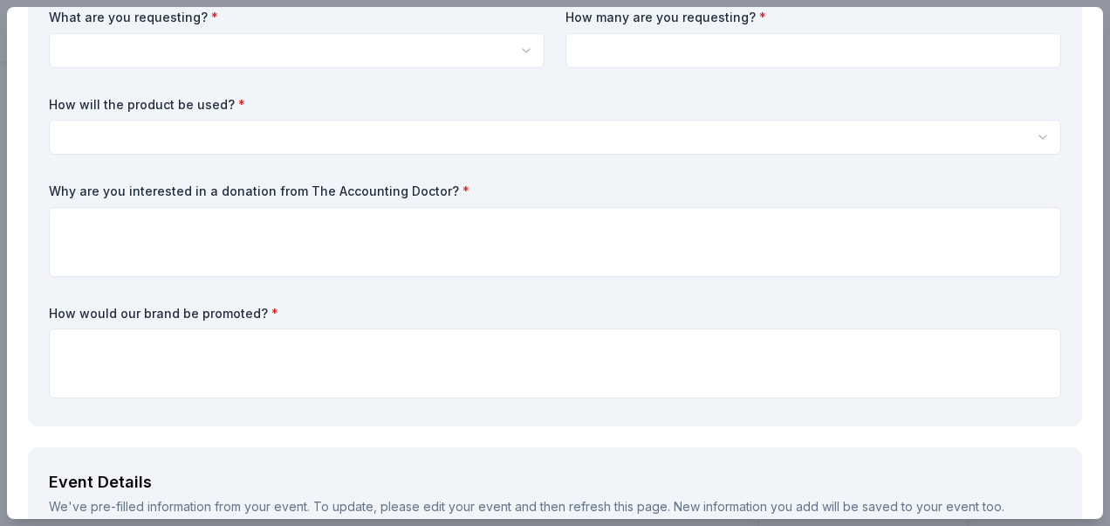
scroll to position [0, 0]
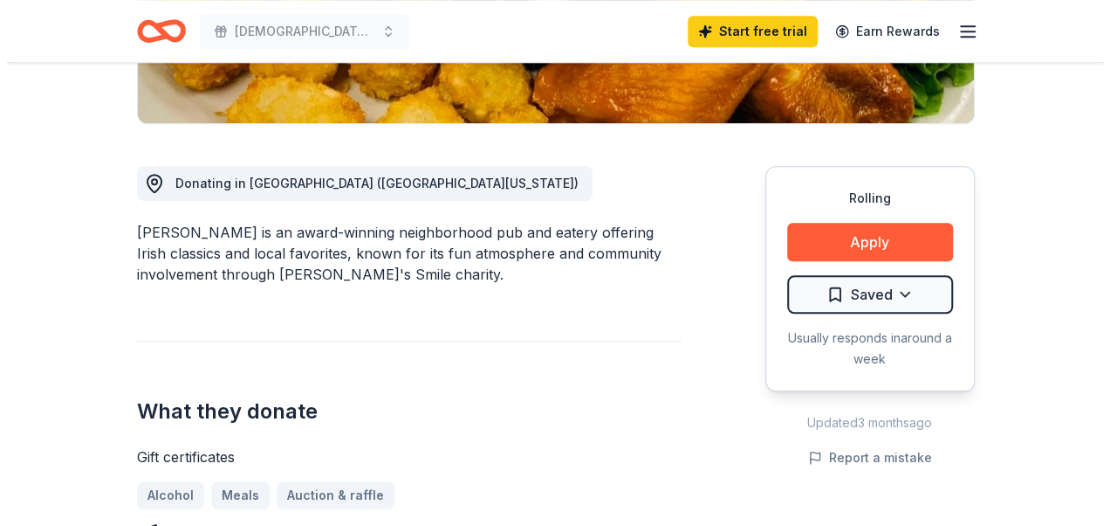
scroll to position [421, 0]
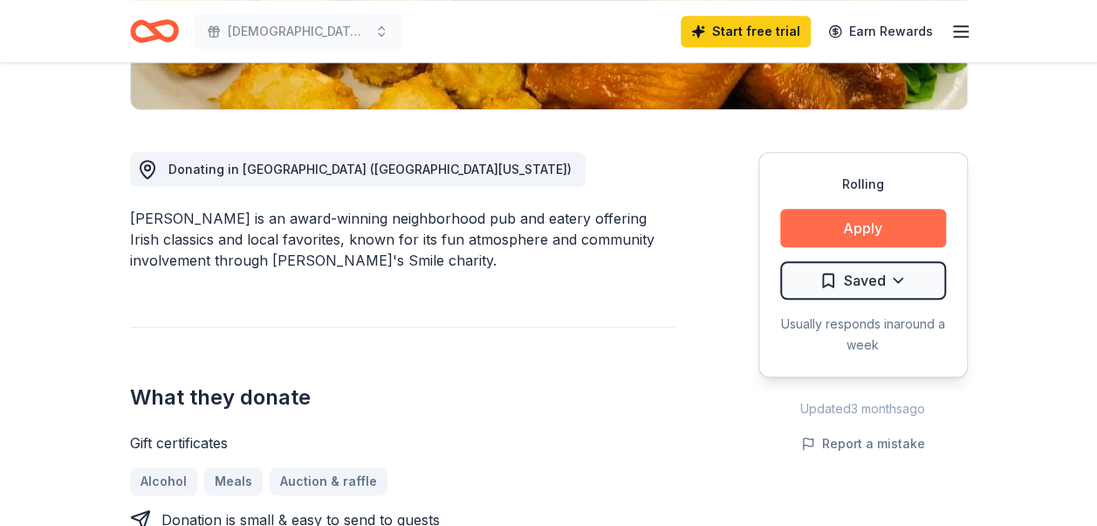
click at [864, 236] on button "Apply" at bounding box center [863, 228] width 166 height 38
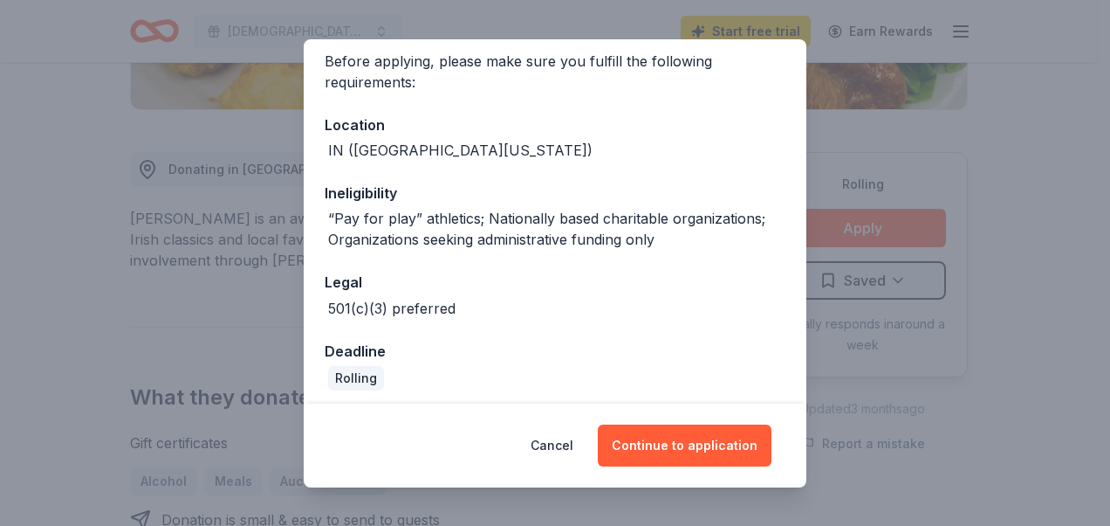
scroll to position [143, 0]
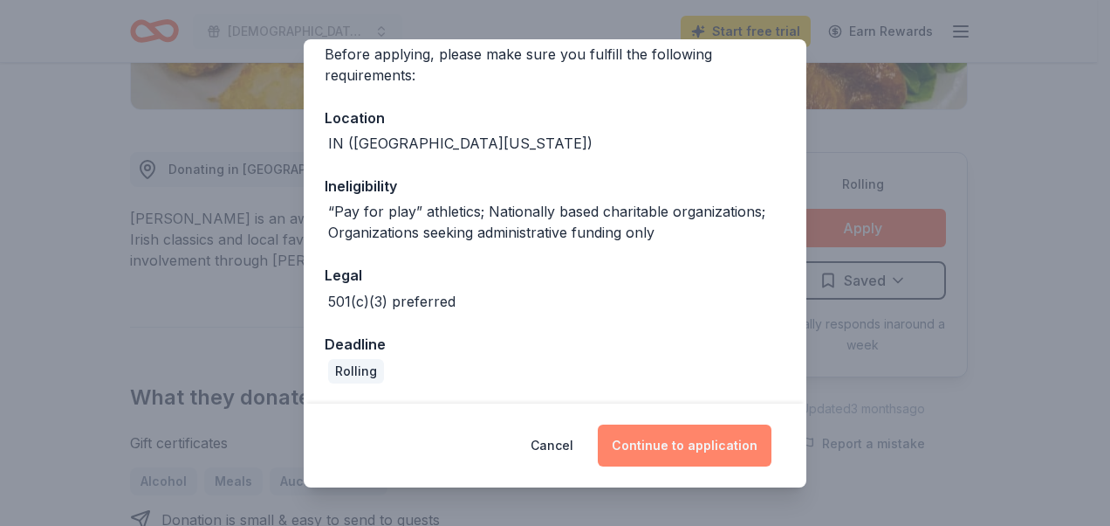
click at [671, 441] on button "Continue to application" at bounding box center [685, 445] width 174 height 42
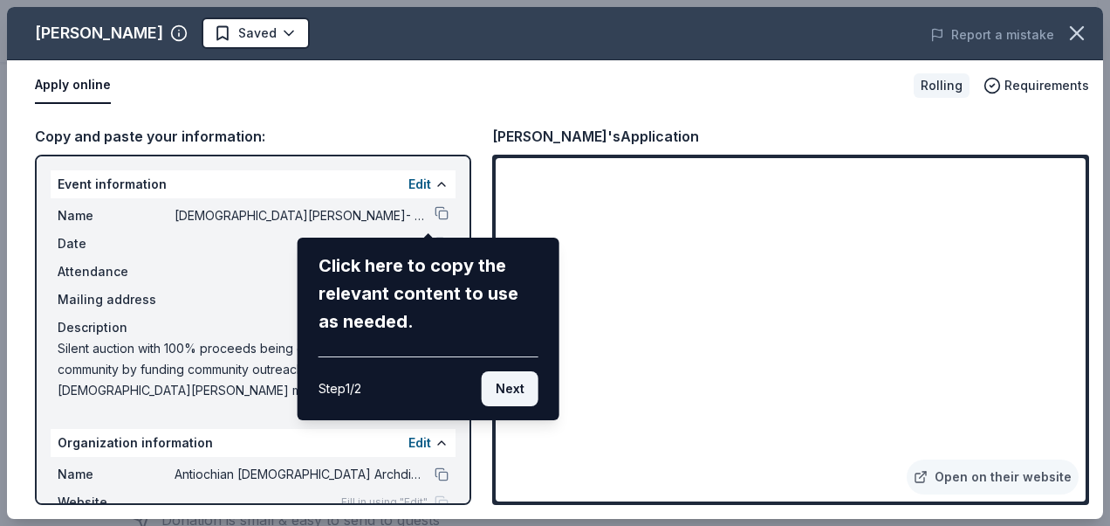
click at [505, 381] on button "Next" at bounding box center [510, 388] width 57 height 35
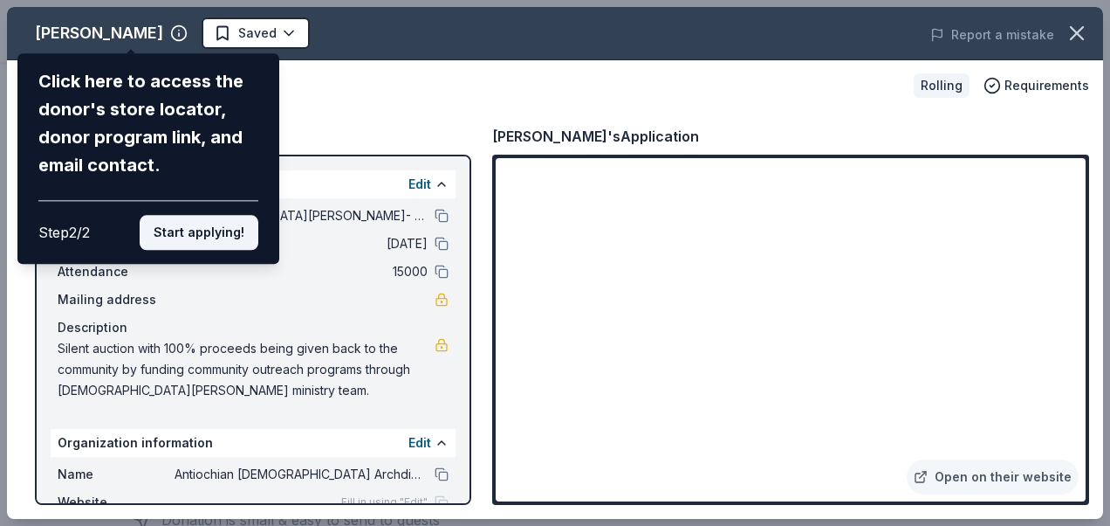
click at [196, 241] on button "Start applying!" at bounding box center [199, 232] width 119 height 35
